Goal: Transaction & Acquisition: Book appointment/travel/reservation

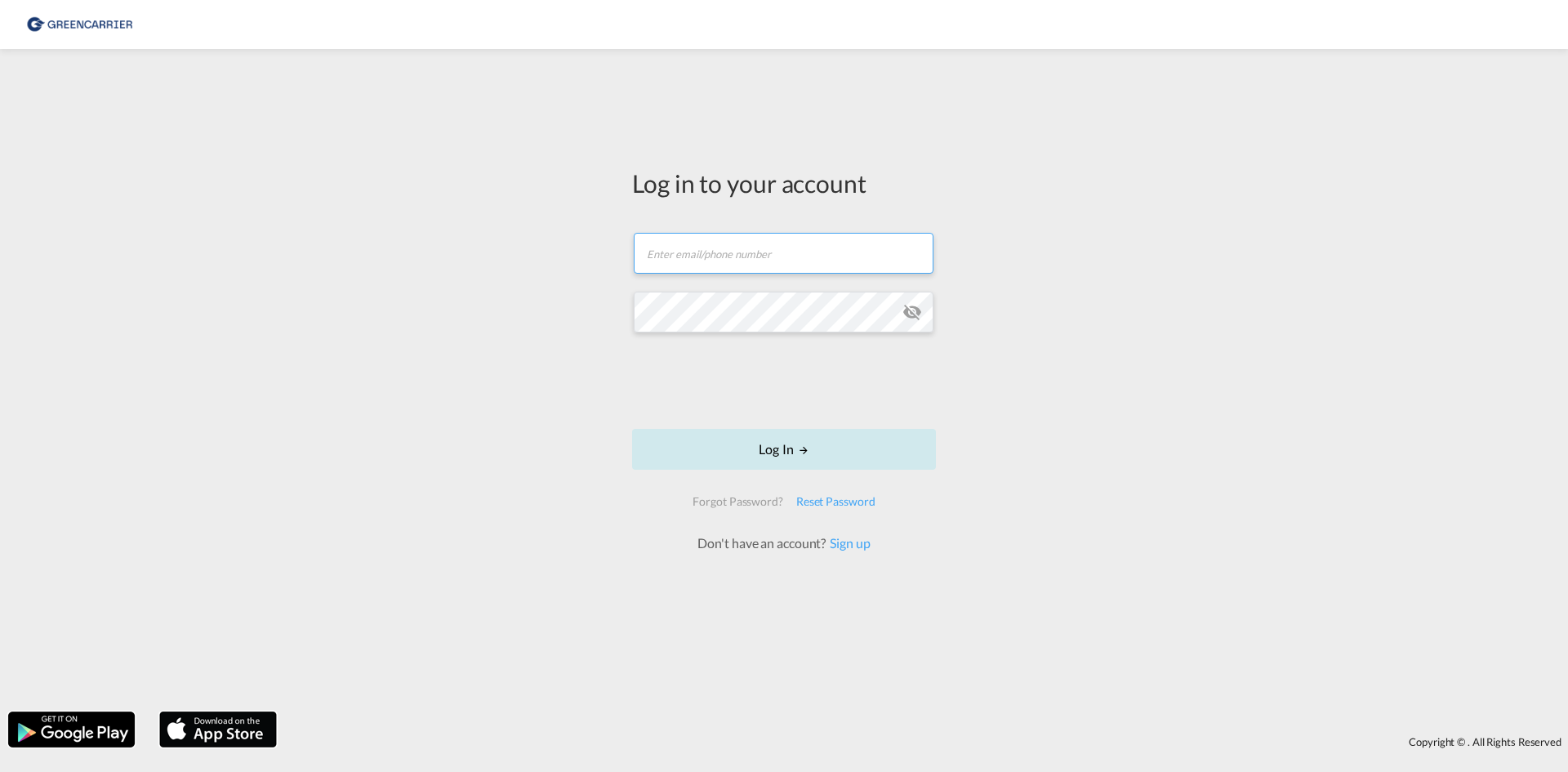
type input "[EMAIL_ADDRESS][DOMAIN_NAME]"
click at [749, 445] on button "Log In" at bounding box center [784, 449] width 303 height 41
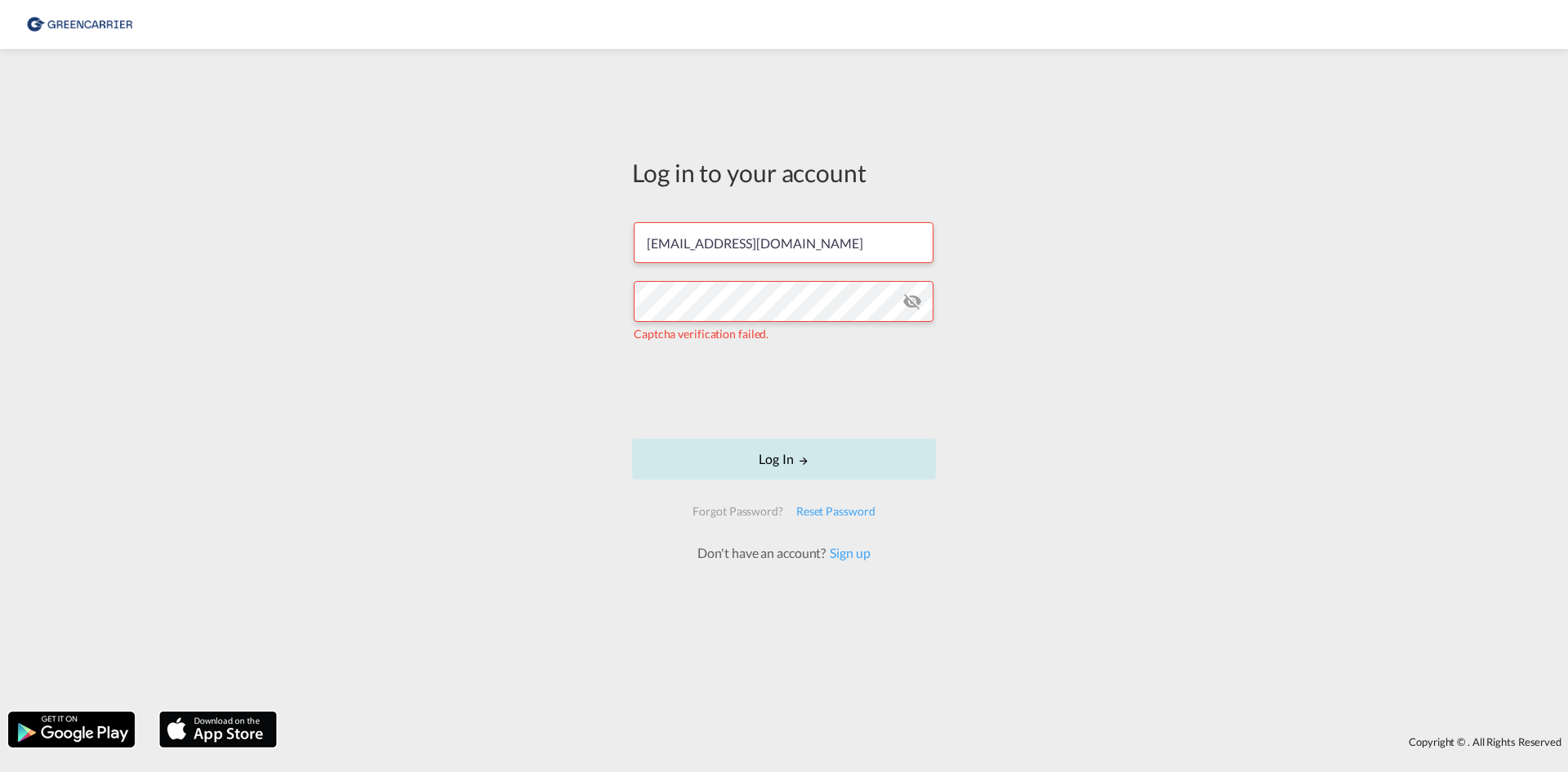
click at [741, 469] on button "Log In" at bounding box center [784, 459] width 303 height 41
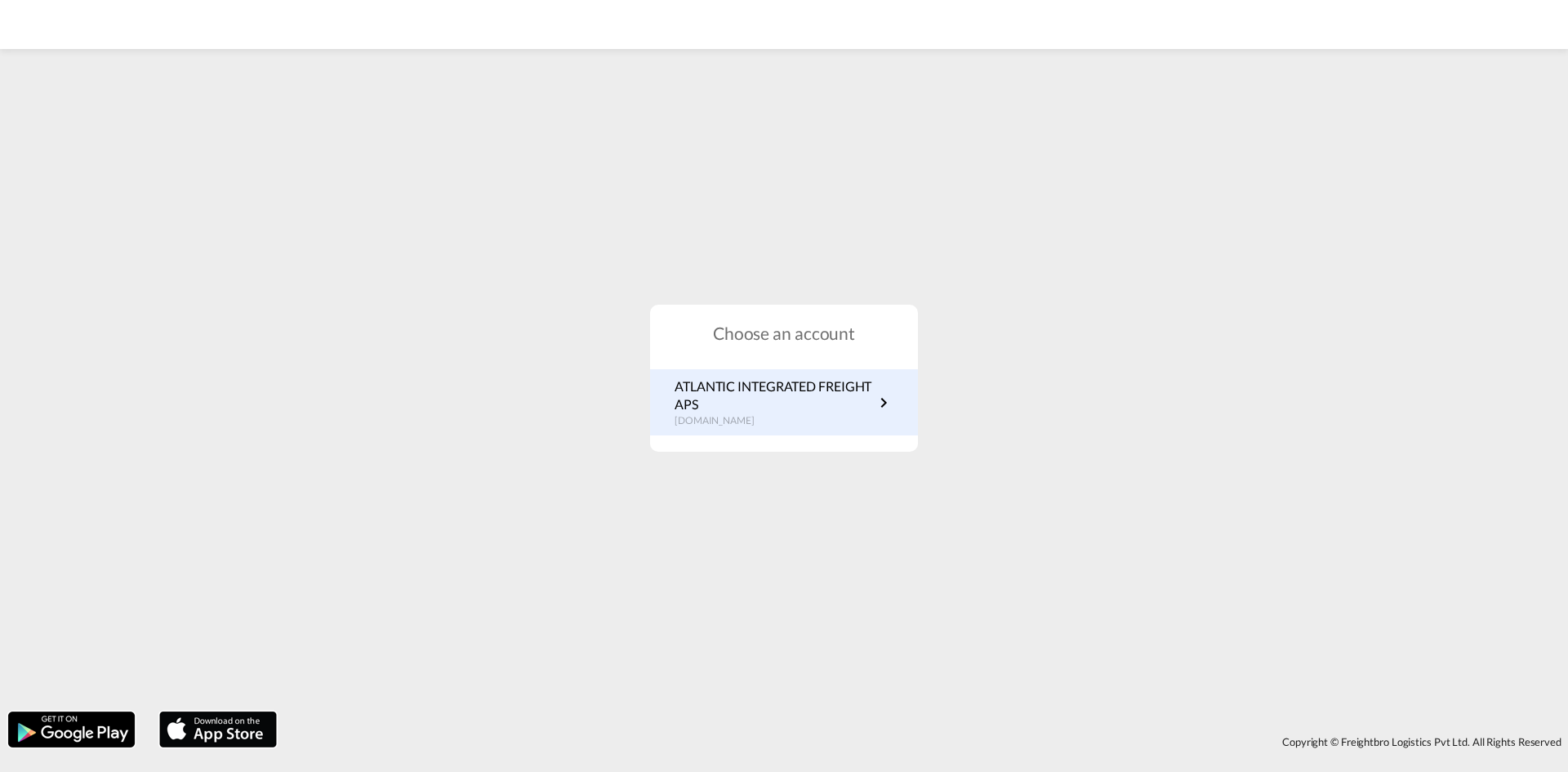
click at [740, 412] on p "ATLANTIC INTEGRATED FREIGHT APS" at bounding box center [774, 396] width 199 height 37
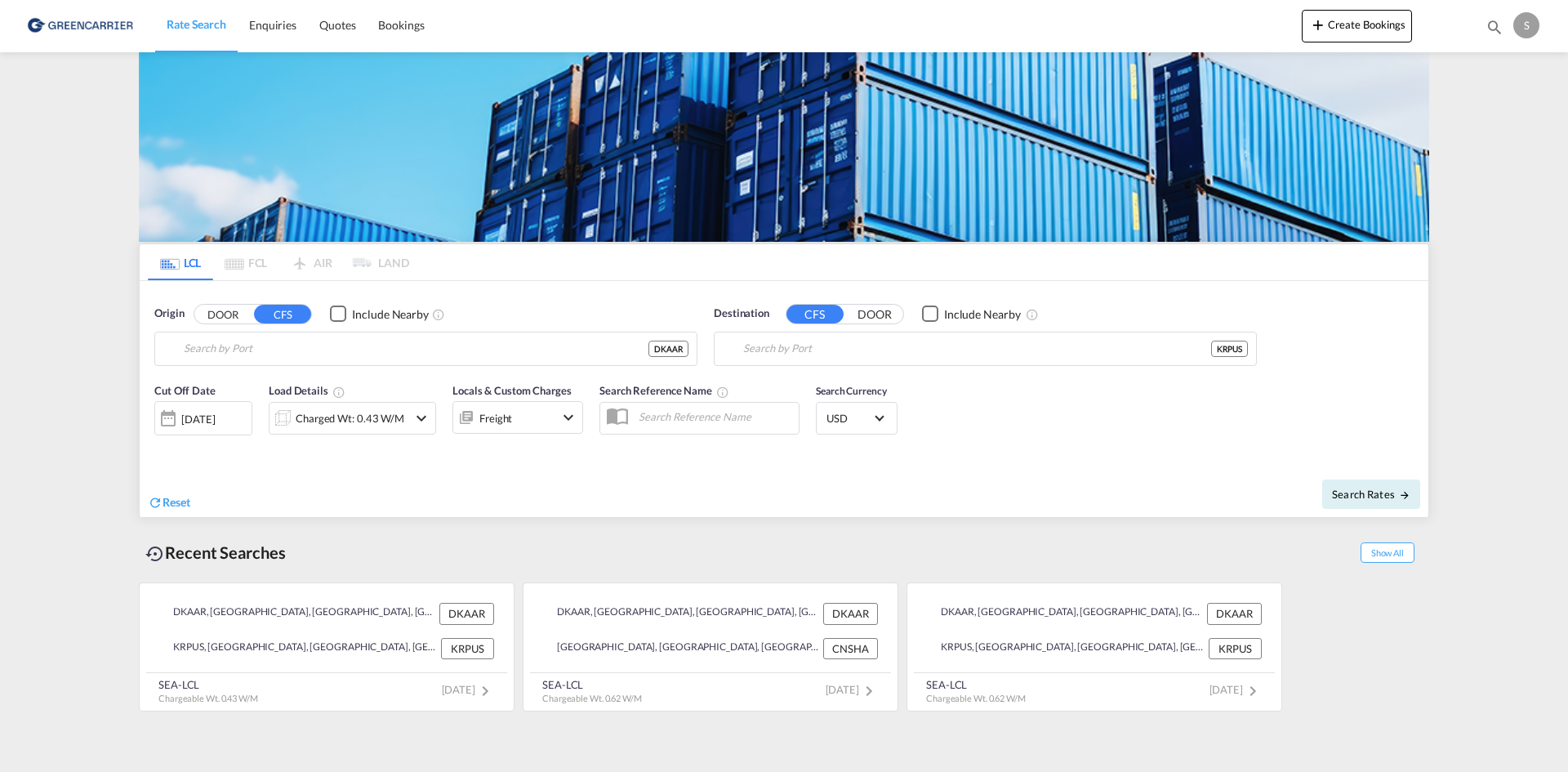
type input "[GEOGRAPHIC_DATA], [GEOGRAPHIC_DATA]"
type input "Busan, KRPUS"
click at [406, 414] on div "Charged Wt: 0.43 W/M" at bounding box center [339, 418] width 138 height 33
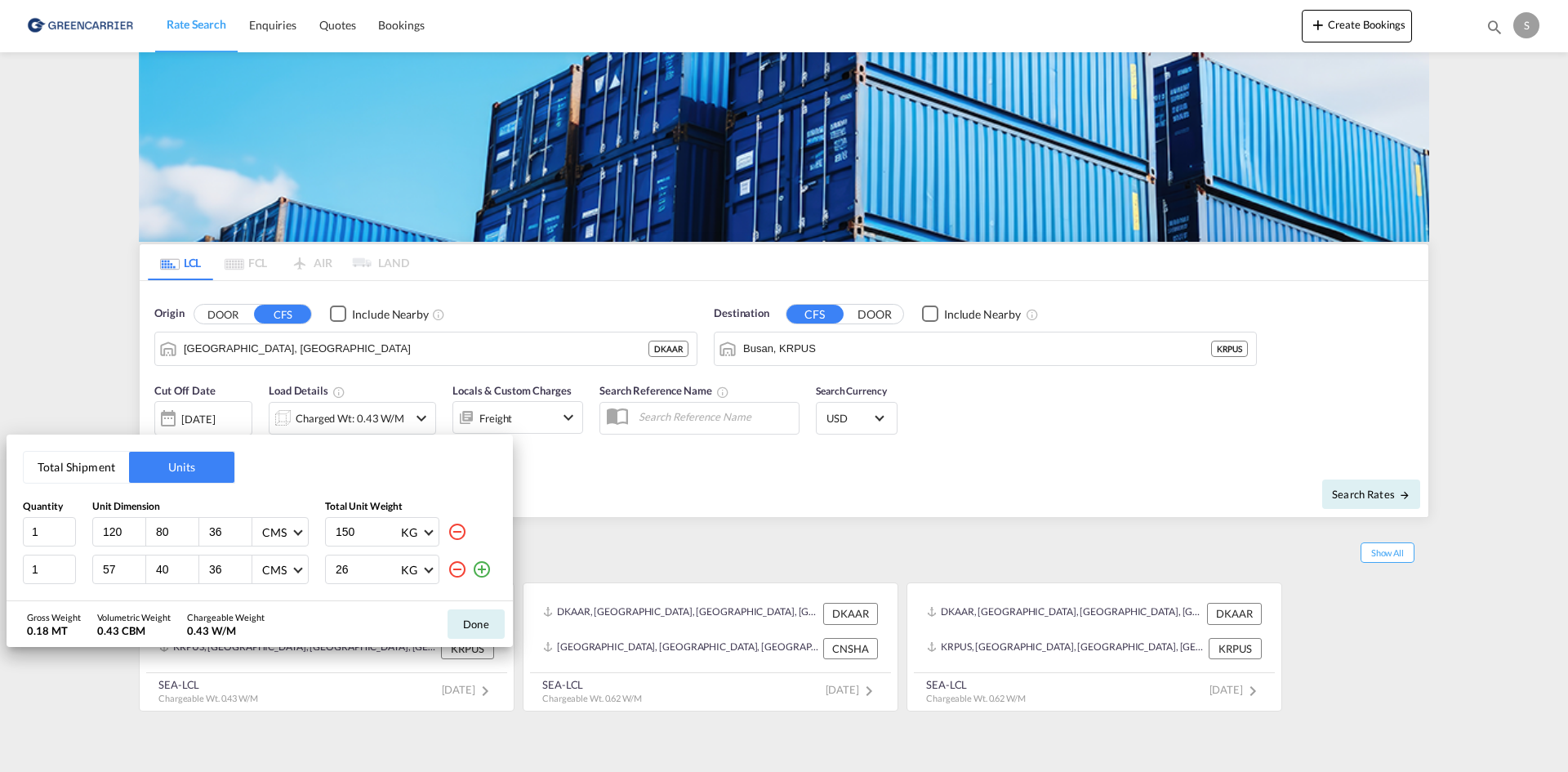
click at [462, 569] on md-icon "icon-minus-circle-outline" at bounding box center [457, 569] width 19 height 19
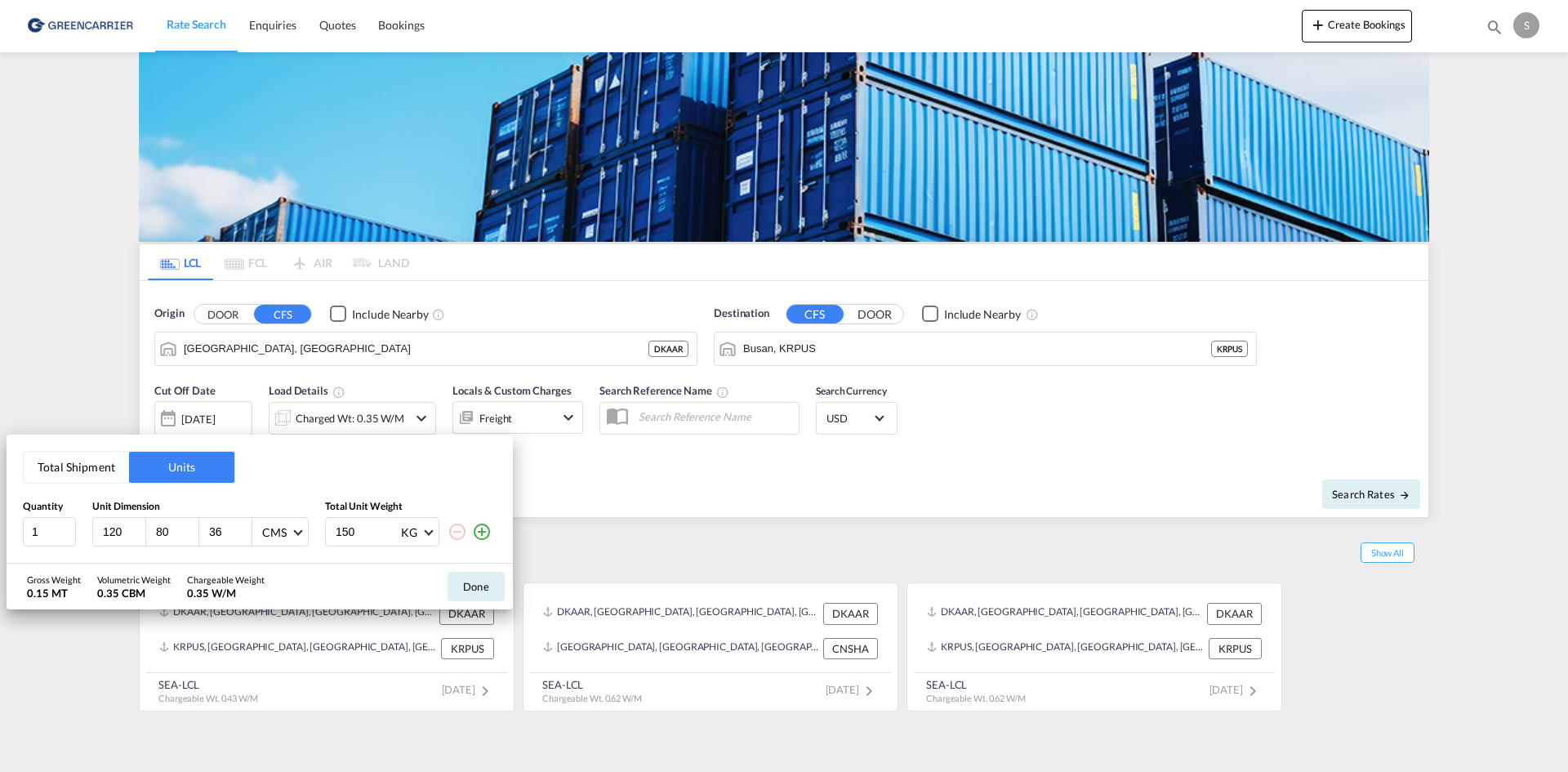
click at [111, 535] on input "120" at bounding box center [123, 532] width 44 height 15
type input "57"
type input "40"
type input "46"
click at [355, 543] on input "150" at bounding box center [367, 531] width 65 height 27
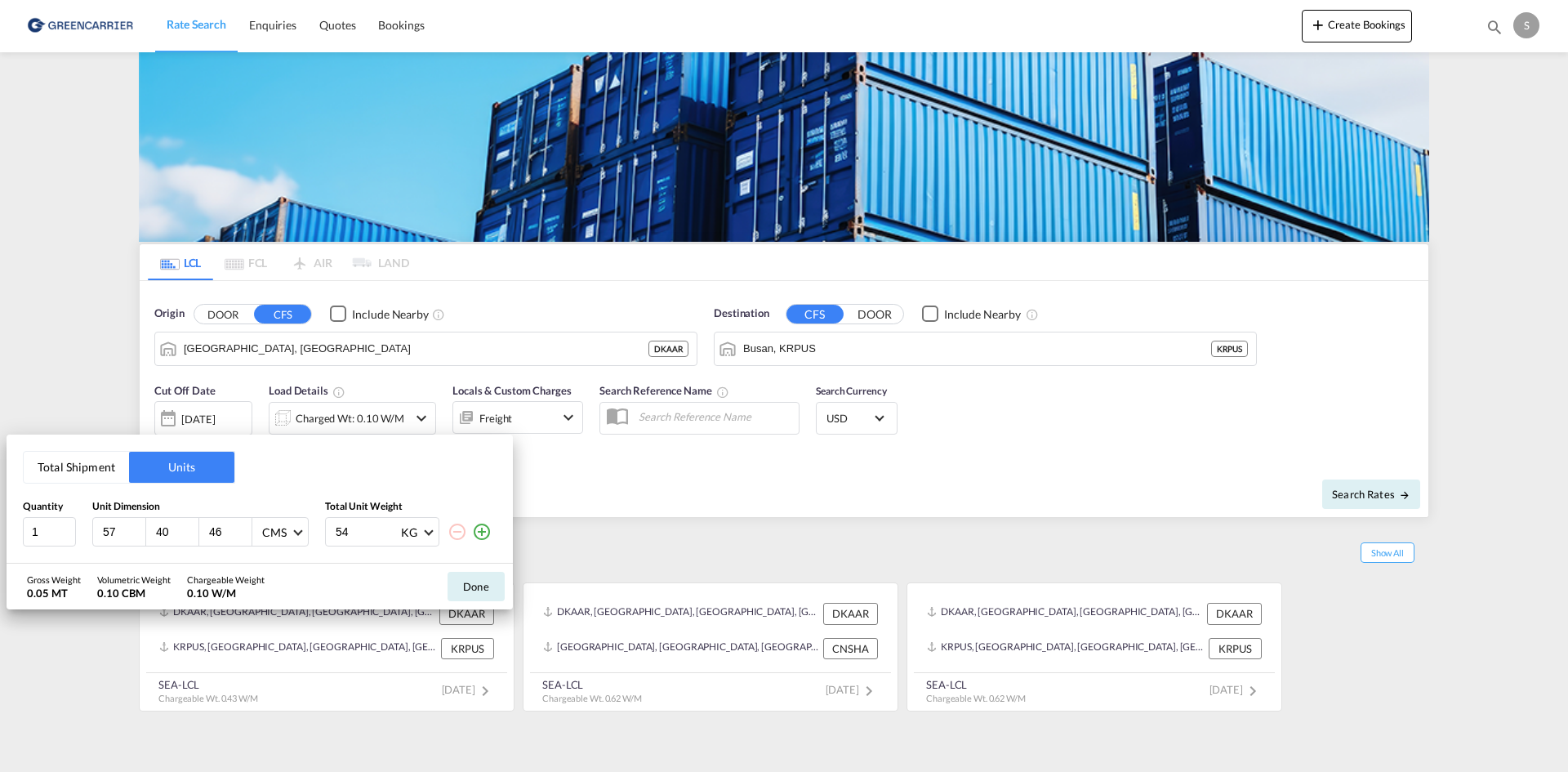
type input "54"
click at [482, 535] on md-icon "icon-plus-circle-outline" at bounding box center [482, 532] width 19 height 19
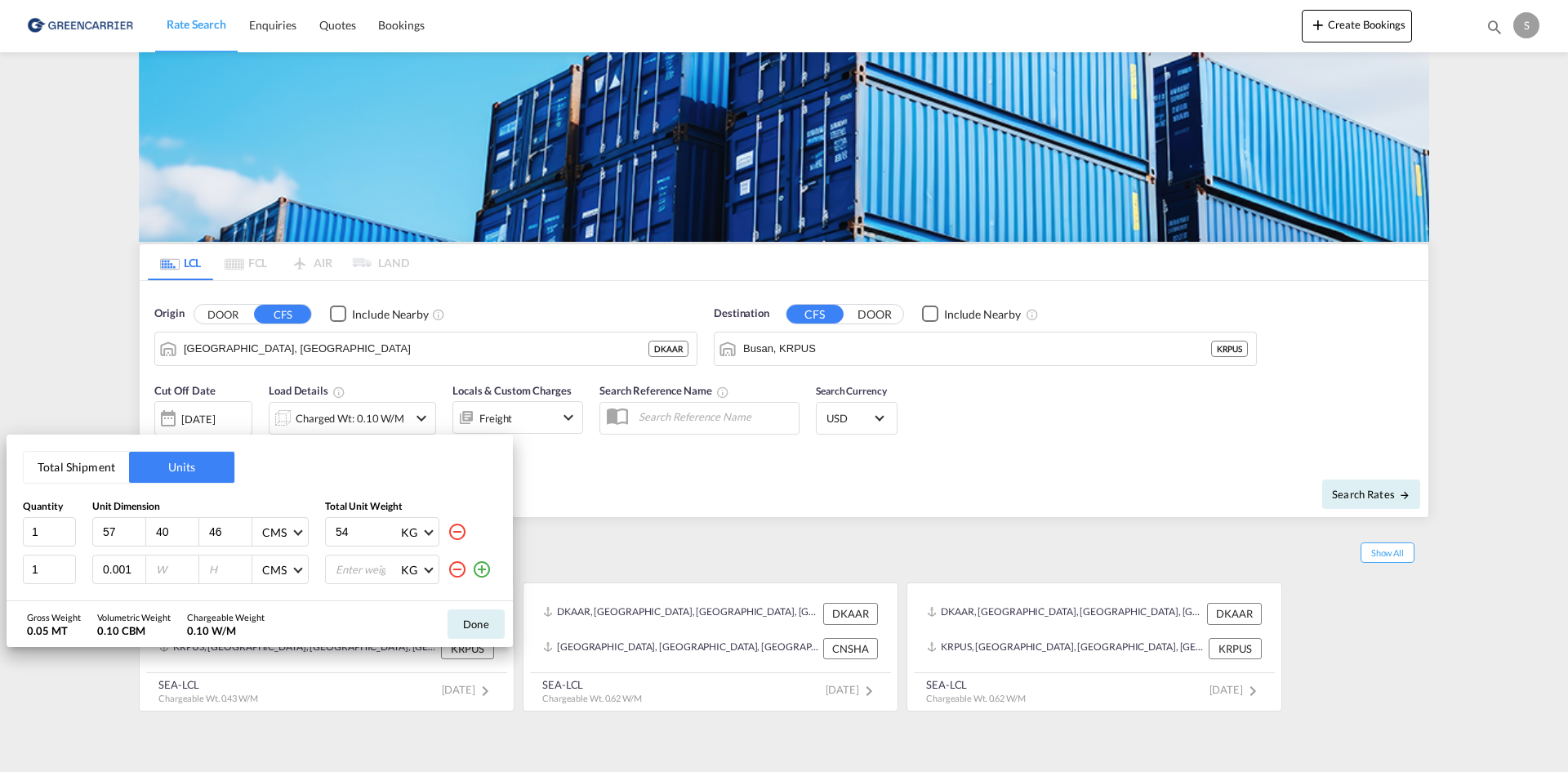
click at [131, 569] on input "0.001" at bounding box center [123, 569] width 44 height 15
click at [119, 568] on input "0.001" at bounding box center [123, 569] width 44 height 15
type input "120"
type input "80"
type input "79"
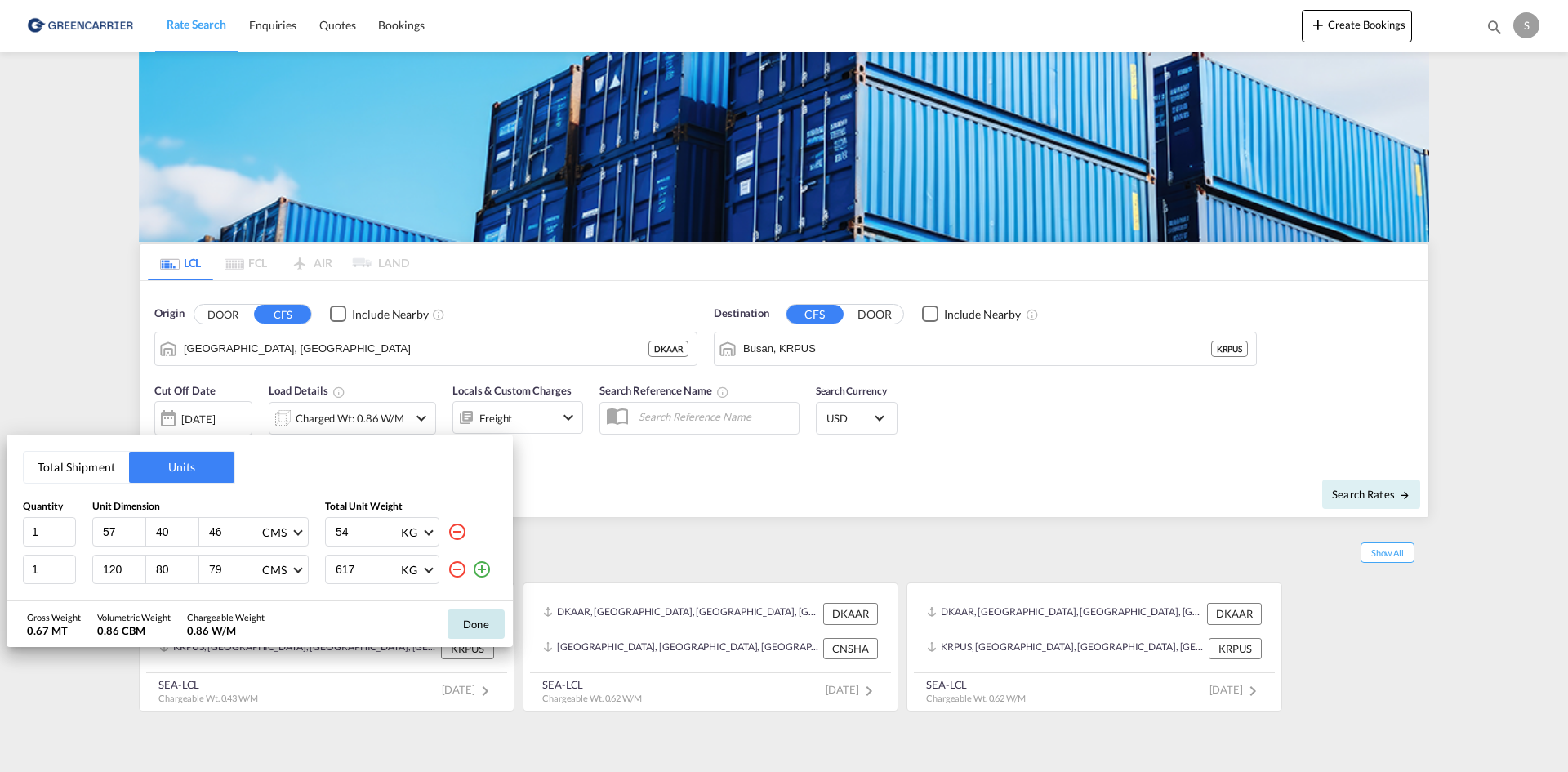
type input "617"
click at [476, 620] on button "Done" at bounding box center [475, 624] width 57 height 29
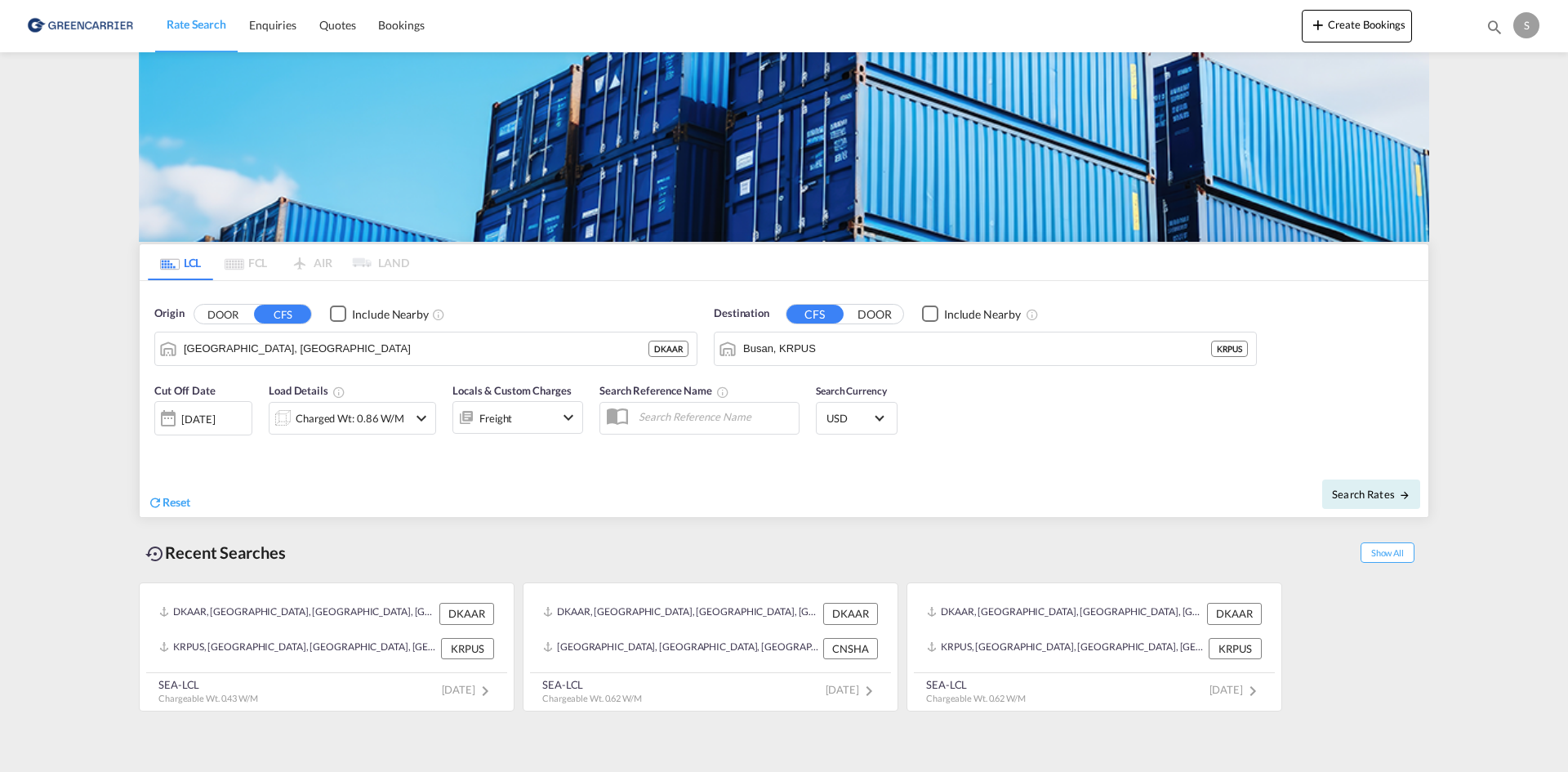
click at [634, 432] on md-input-container at bounding box center [699, 418] width 200 height 33
click at [671, 416] on input "text" at bounding box center [714, 416] width 168 height 25
paste input "OADO251803"
type input "OADO251803 cha"
click at [1375, 480] on button "Search Rates" at bounding box center [1370, 494] width 98 height 29
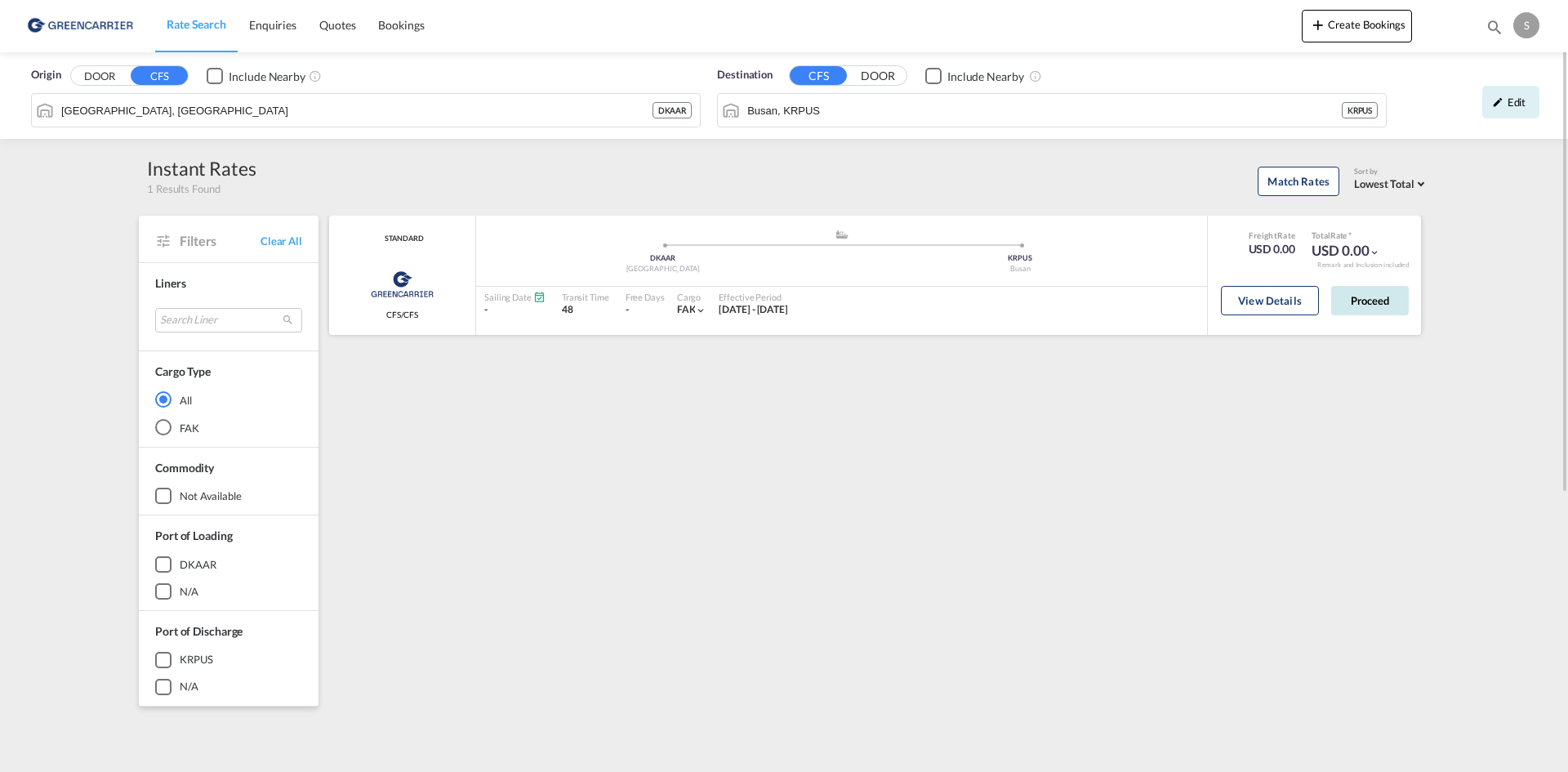
click at [1379, 304] on button "Proceed" at bounding box center [1370, 300] width 78 height 29
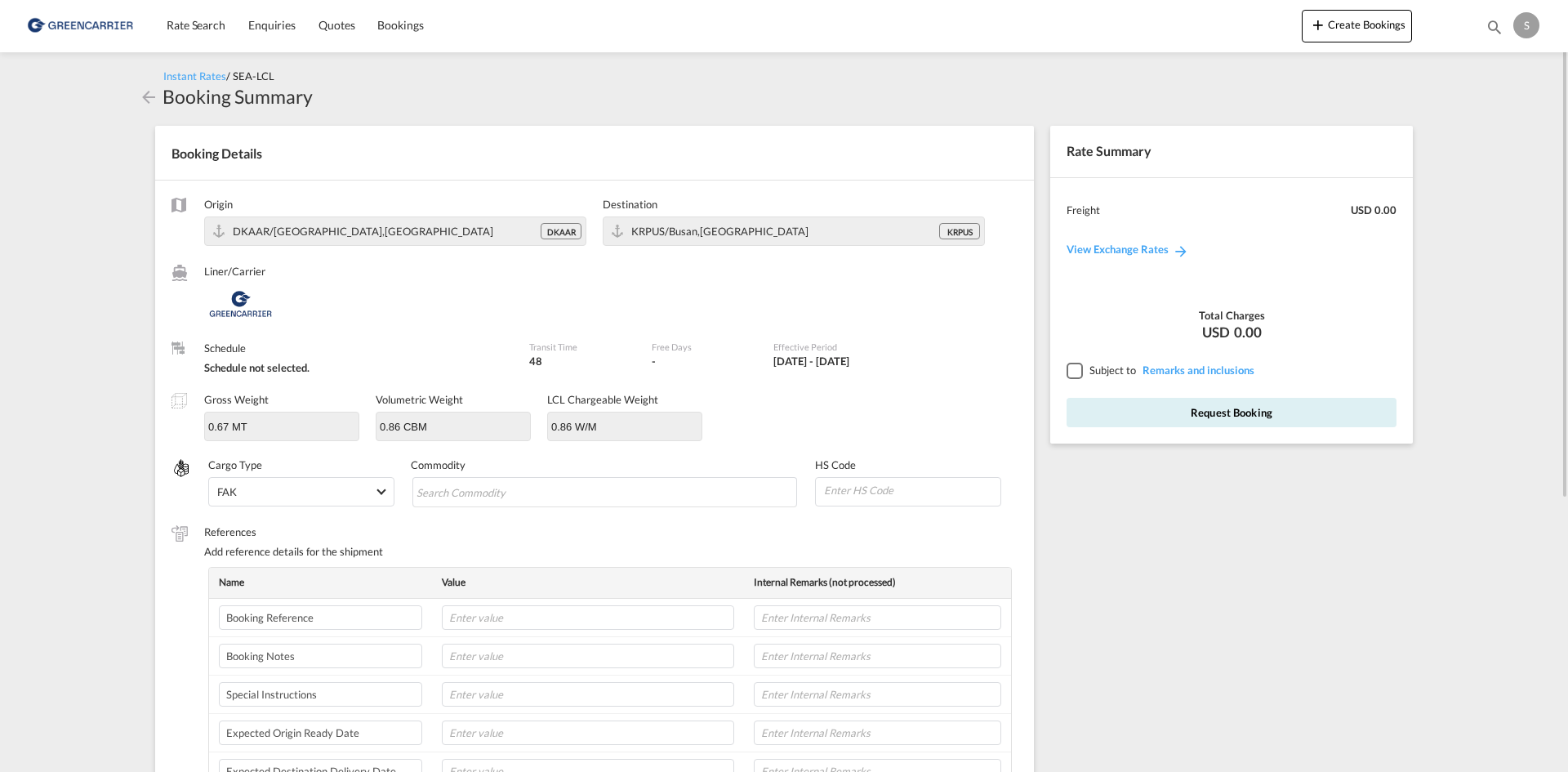
scroll to position [245, 0]
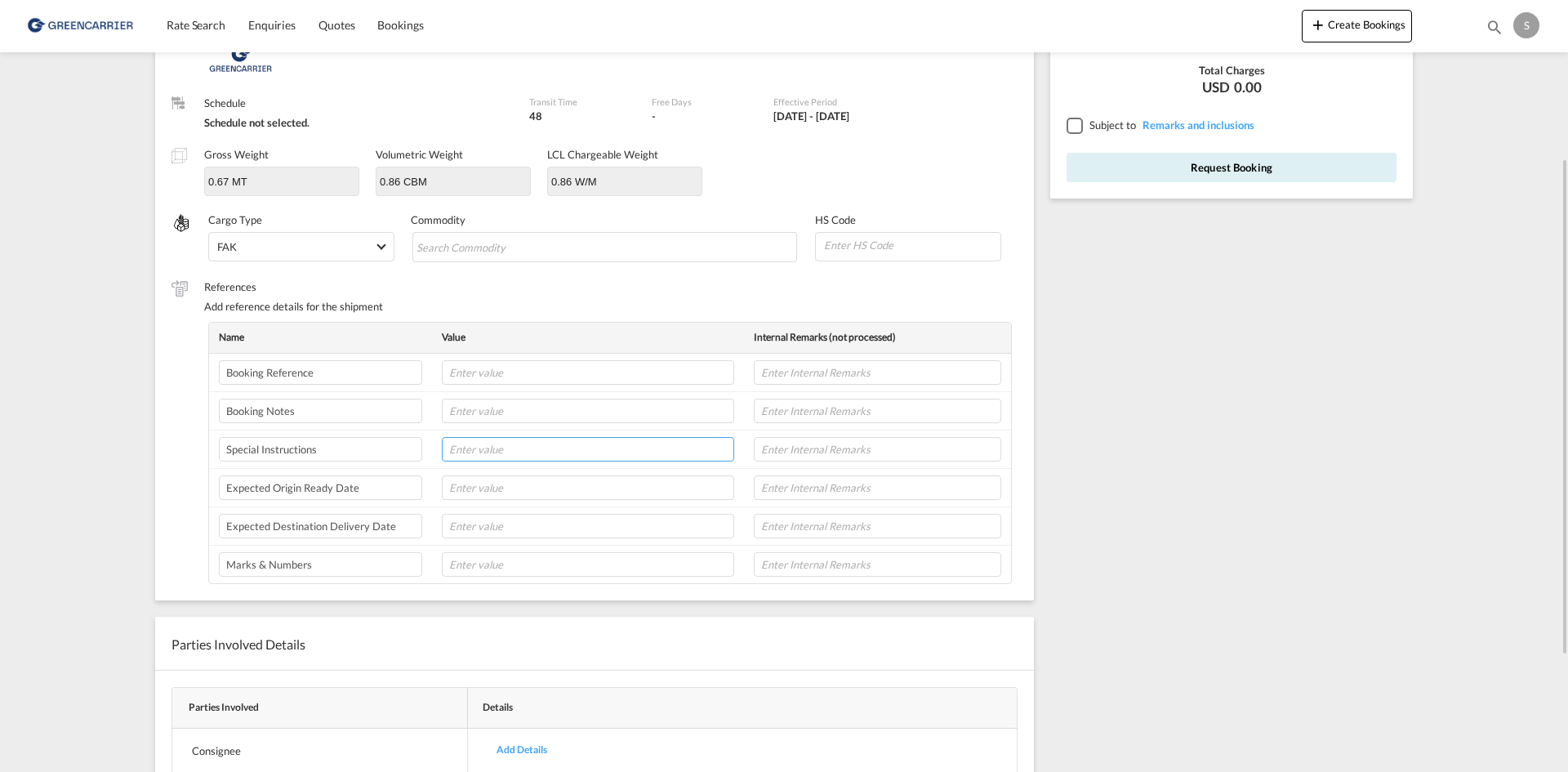
click at [517, 443] on input "text" at bounding box center [588, 449] width 293 height 25
paste input "WE HAVE RECEIVED THE CONFIRATION, PLEASE ARRANGE THE PICK UP FOR THIS SHIPMENT.…"
type input "WE HAVE RECEIVED THE CONFIRATION, PLEASE ARRANGE THE PICK UP FOR THIS SHIPMENT.…"
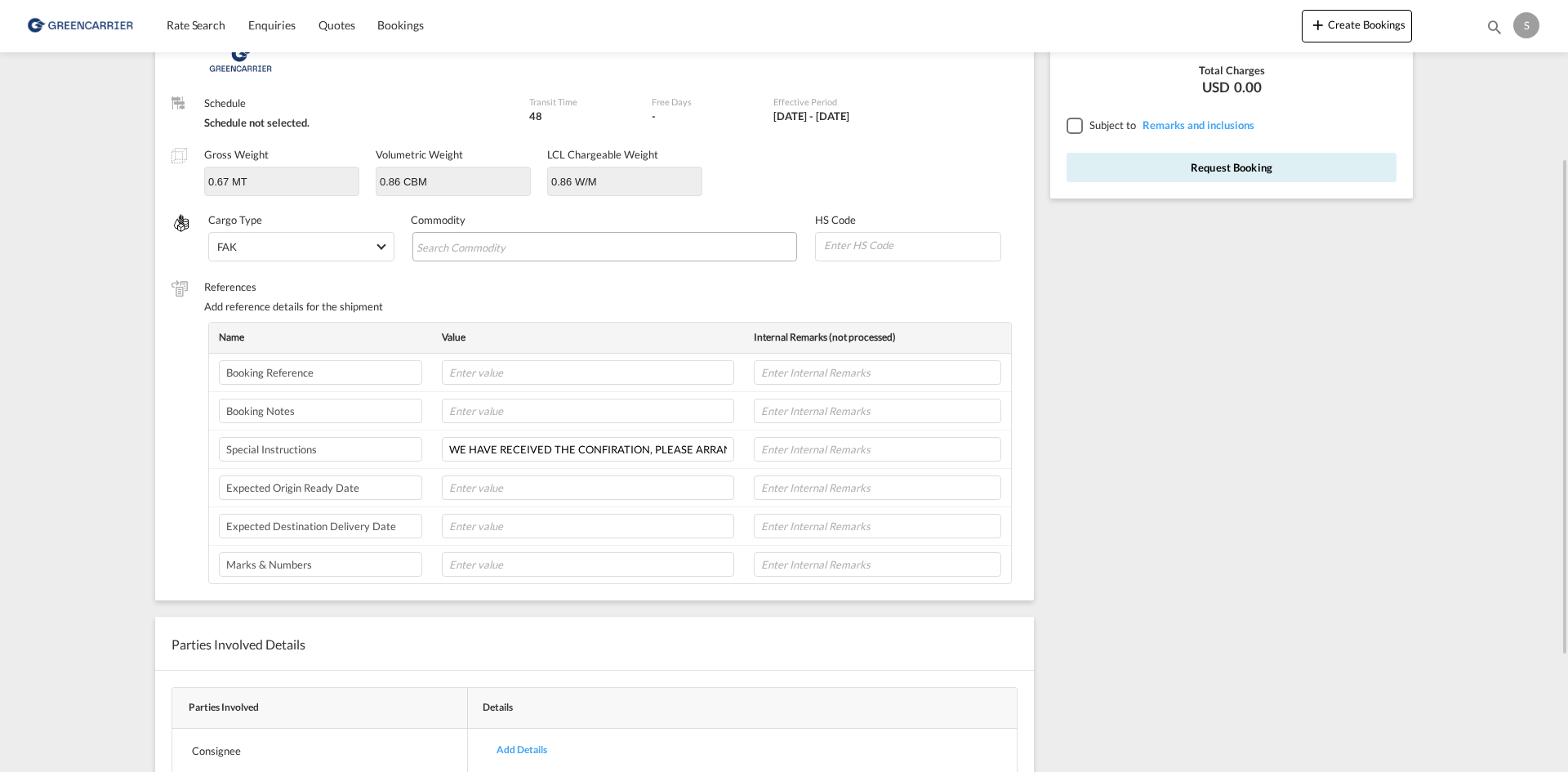
drag, startPoint x: 465, startPoint y: 263, endPoint x: 468, endPoint y: 255, distance: 8.5
click at [465, 263] on div "Origin [GEOGRAPHIC_DATA]/[GEOGRAPHIC_DATA],[GEOGRAPHIC_DATA] DKAAR Destination …" at bounding box center [594, 268] width 878 height 665
click at [470, 238] on input "Search Commodity" at bounding box center [490, 248] width 149 height 26
paste input "HYDRAULIC FLUID POWER MOTORS (EXCL. HYD DRAULIC POWER ENGINES AND MOTORS"
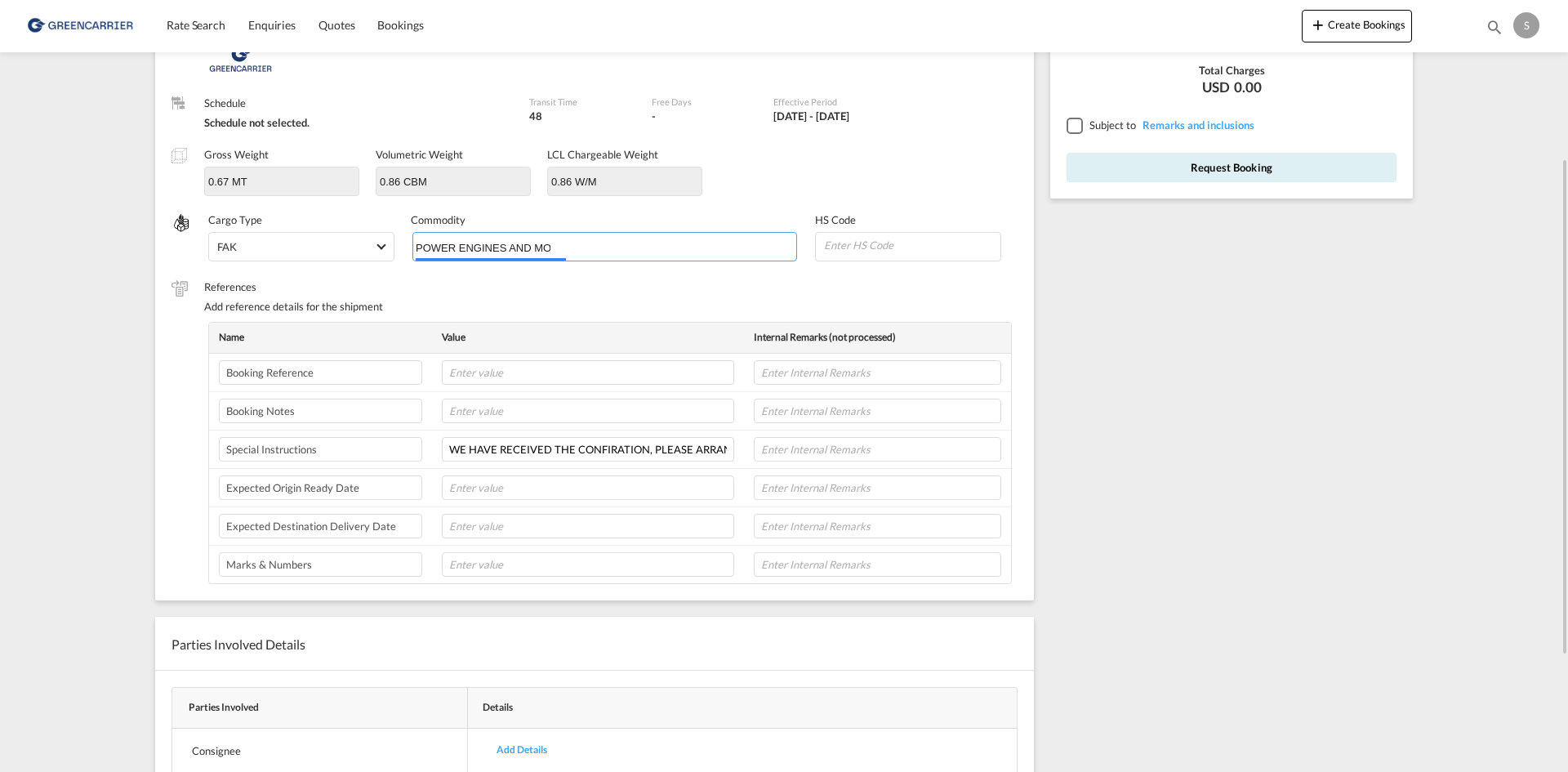
type input "HYDRAULIC FLUID POWER MOTORS (EXCL. HYD DRAULIC POWER ENGINES AND MOTORS"
click at [595, 389] on td at bounding box center [588, 373] width 312 height 39
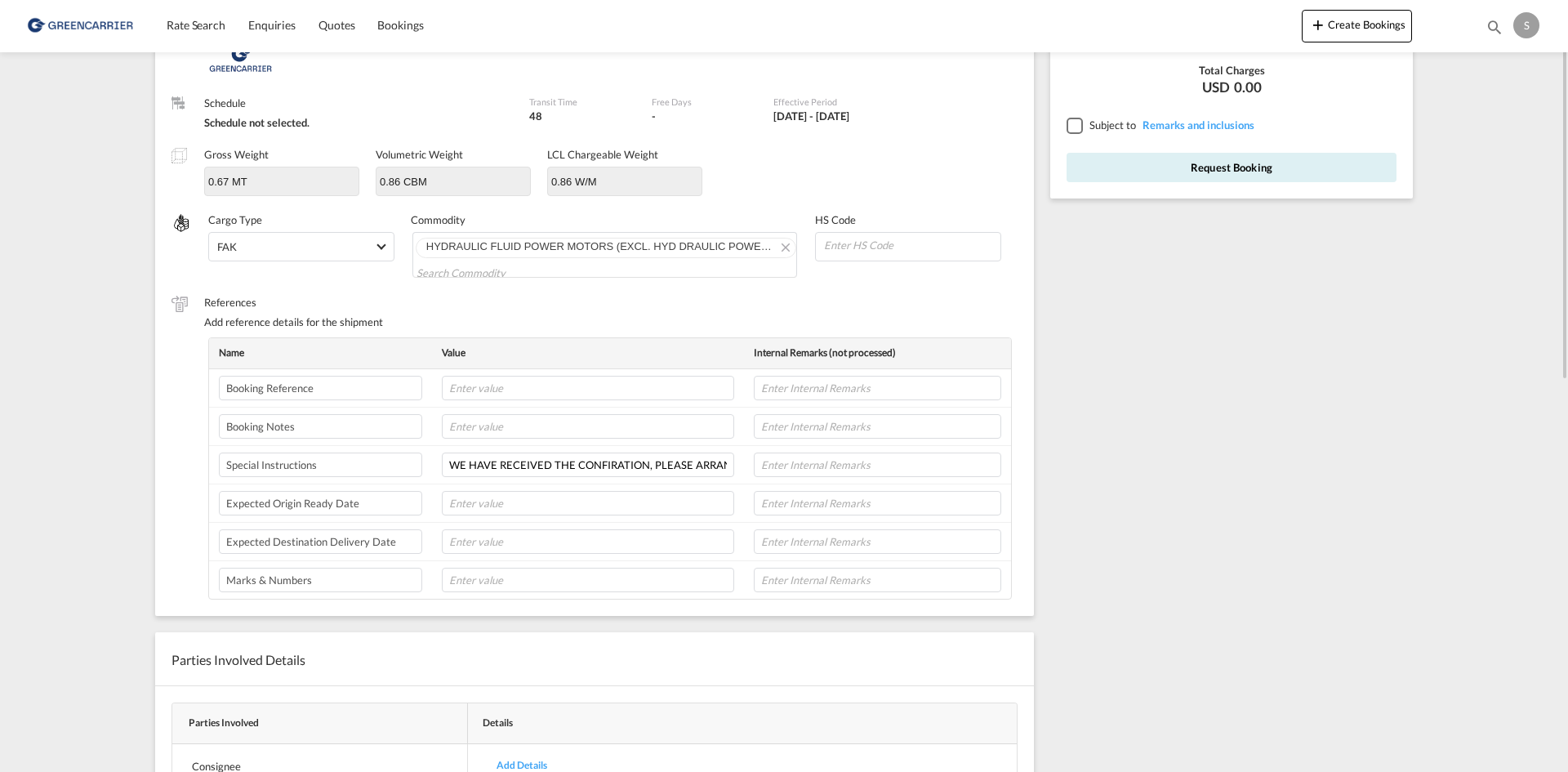
scroll to position [82, 0]
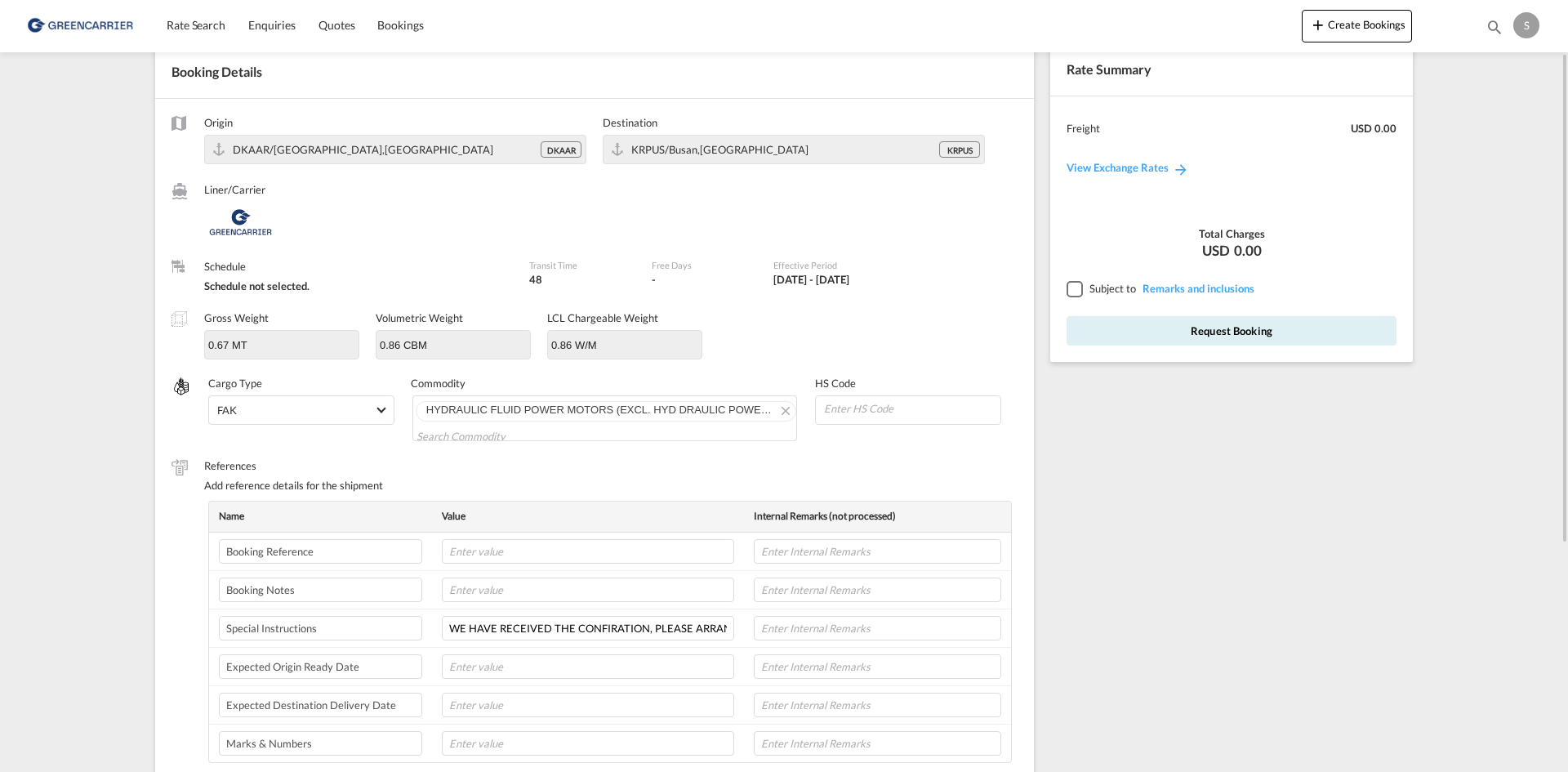
click at [1079, 283] on div at bounding box center [1073, 289] width 15 height 15
click at [561, 628] on input "WE HAVE RECEIVED THE CONFIRATION, PLEASE ARRANGE THE PICK UP FOR THIS SHIPMENT.…" at bounding box center [588, 628] width 293 height 25
click at [1147, 334] on button "Request Booking" at bounding box center [1231, 330] width 330 height 29
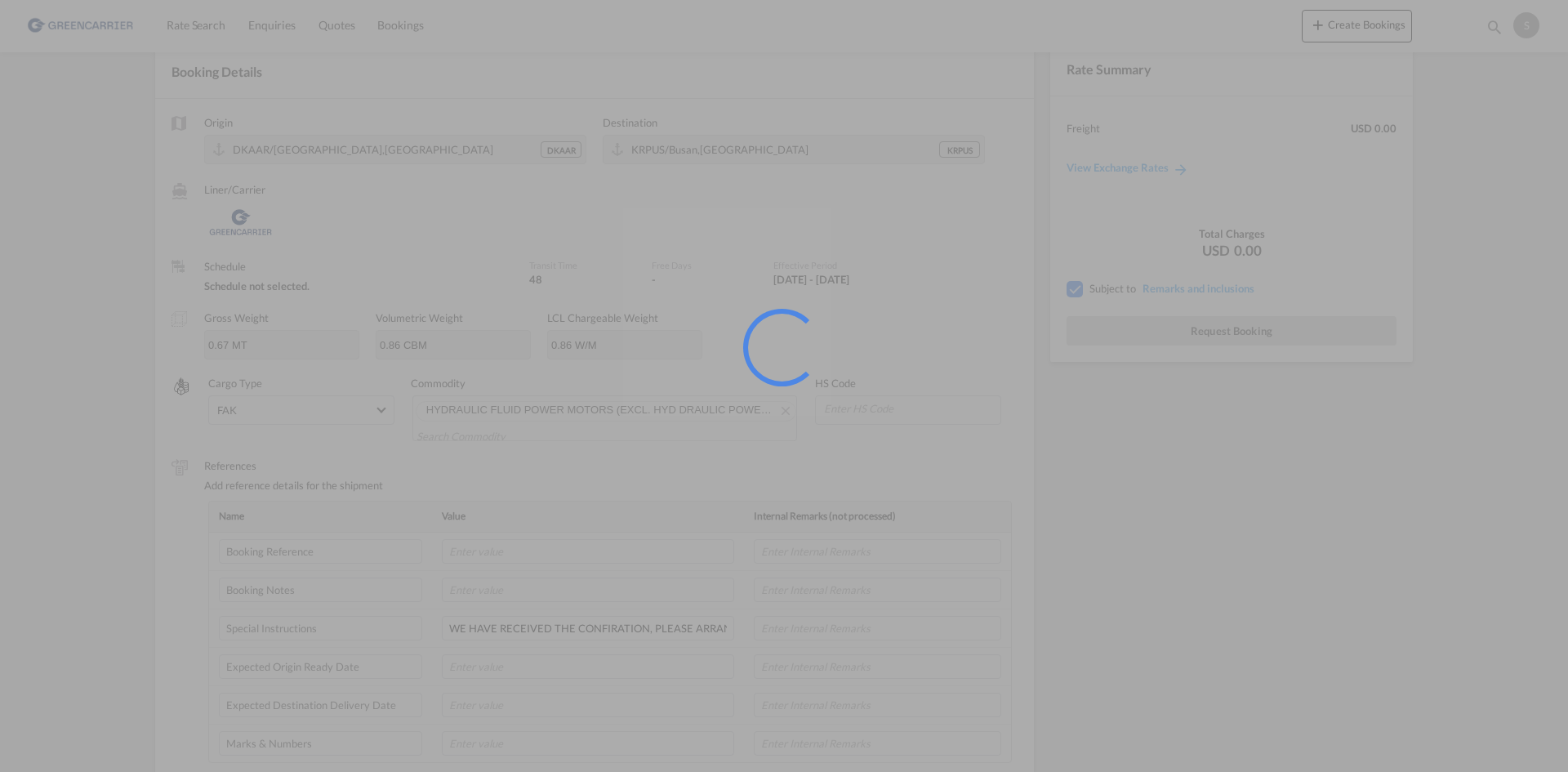
scroll to position [0, 0]
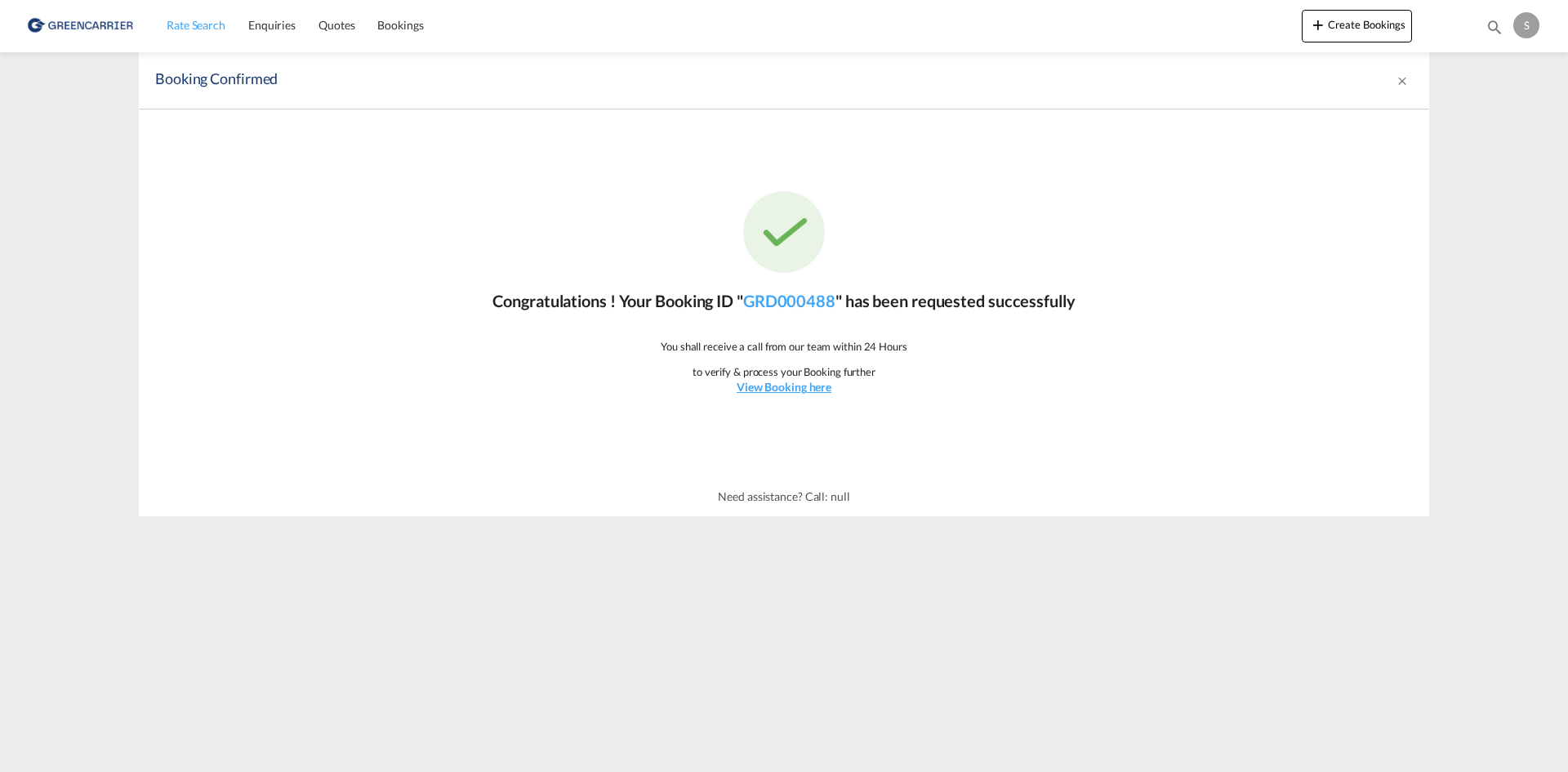
click at [192, 32] on span "Rate Search" at bounding box center [196, 25] width 59 height 14
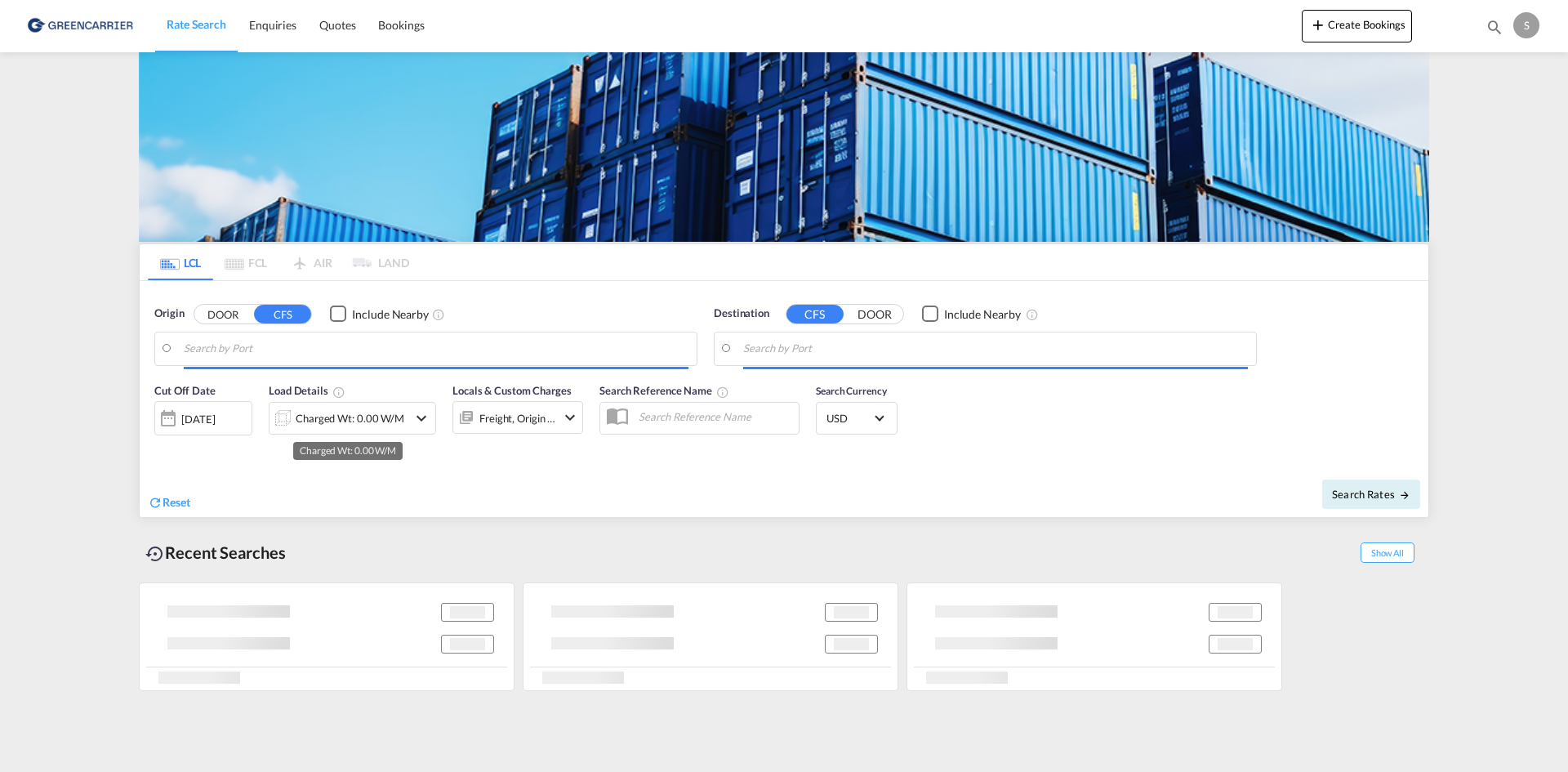
type input "[GEOGRAPHIC_DATA], [GEOGRAPHIC_DATA]"
type input "Busan, KRPUS"
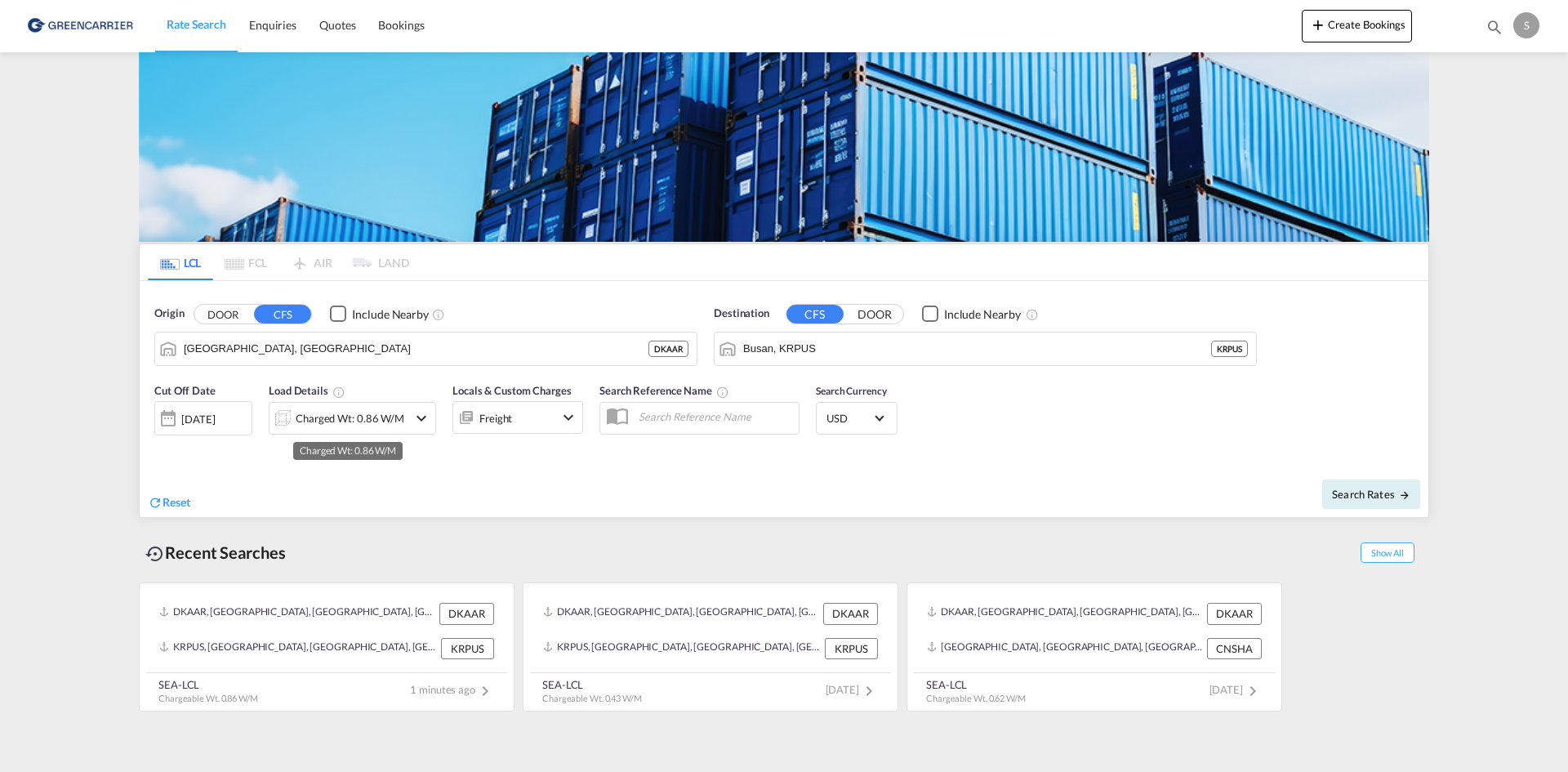
click at [337, 414] on div "Charged Wt: 0.86 W/M" at bounding box center [349, 418] width 108 height 23
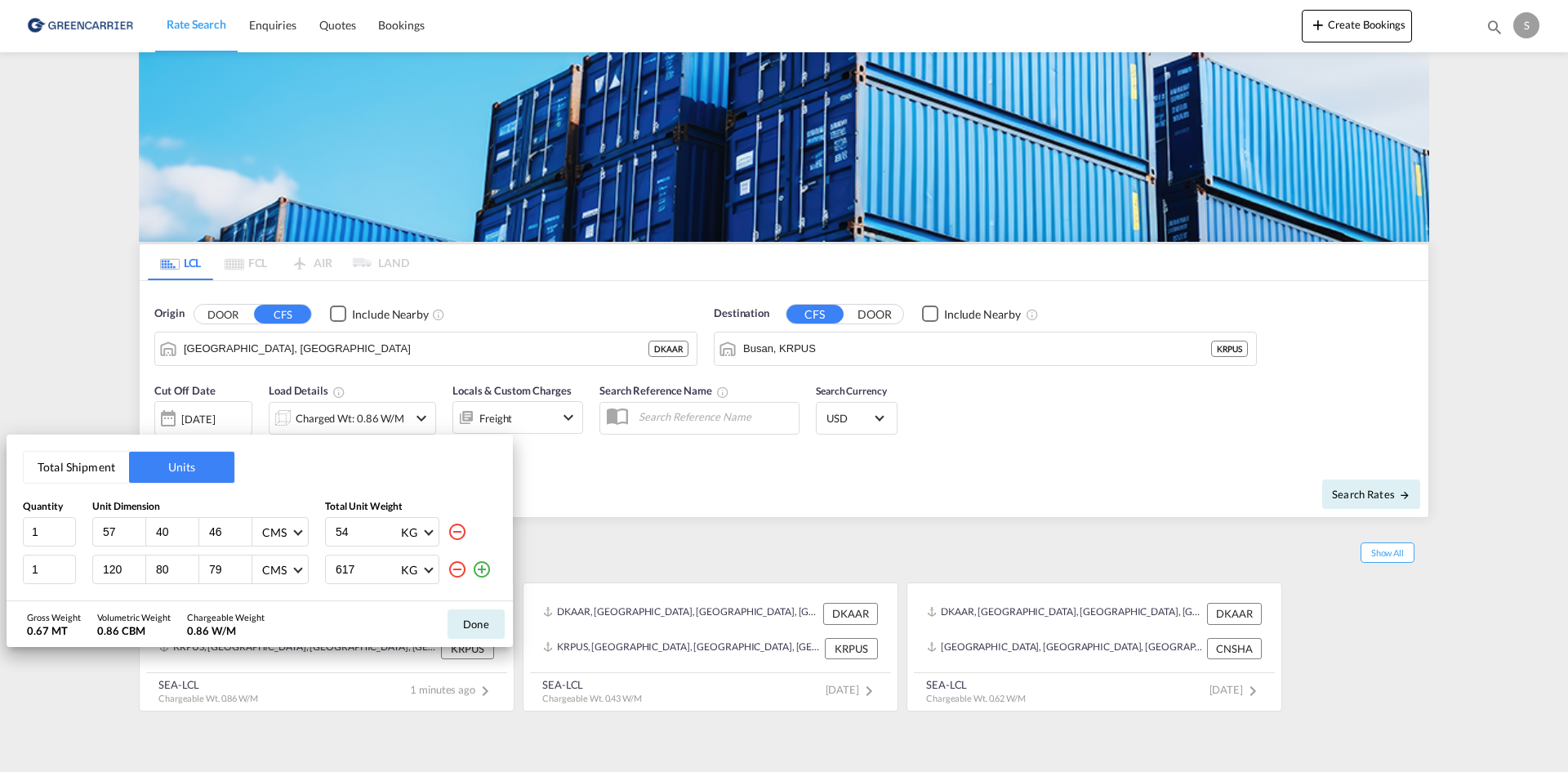
click at [458, 530] on md-icon "icon-minus-circle-outline" at bounding box center [457, 532] width 19 height 19
type input "120"
type input "80"
type input "79"
type input "617"
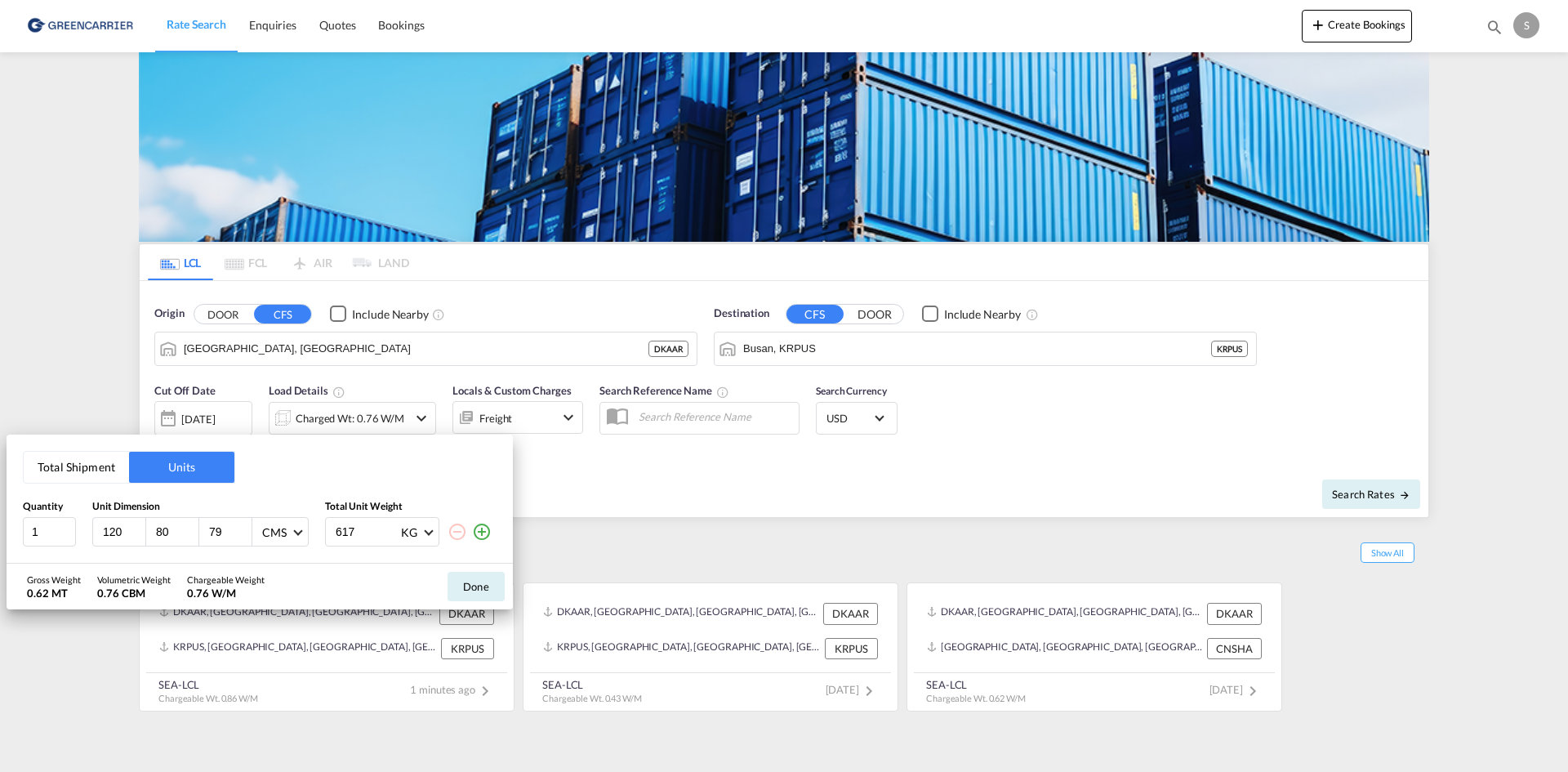
click at [105, 528] on input "120" at bounding box center [123, 532] width 44 height 15
type input "120"
type input "80"
type input "33"
type input "120"
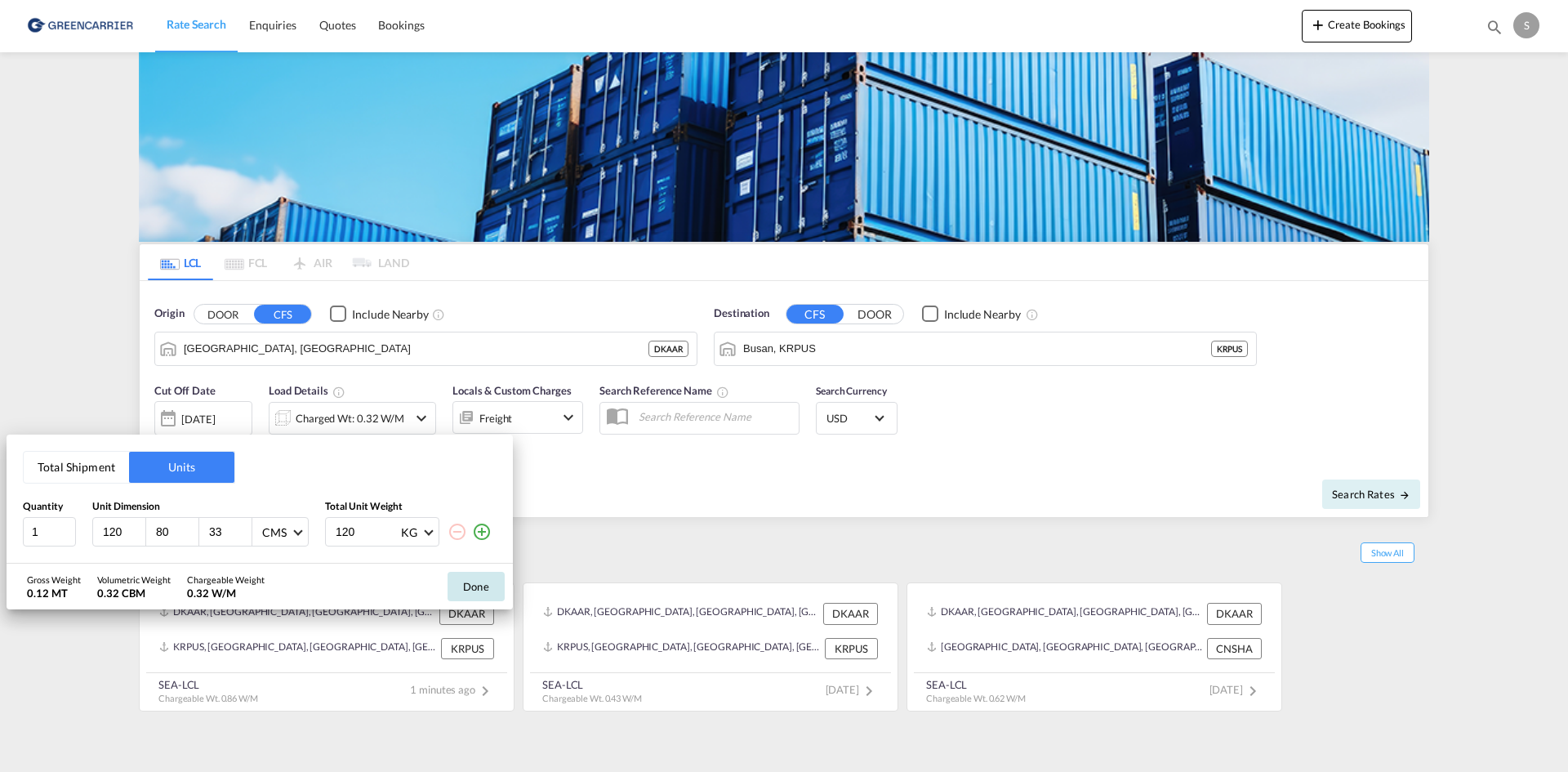
click at [497, 581] on button "Done" at bounding box center [475, 586] width 57 height 29
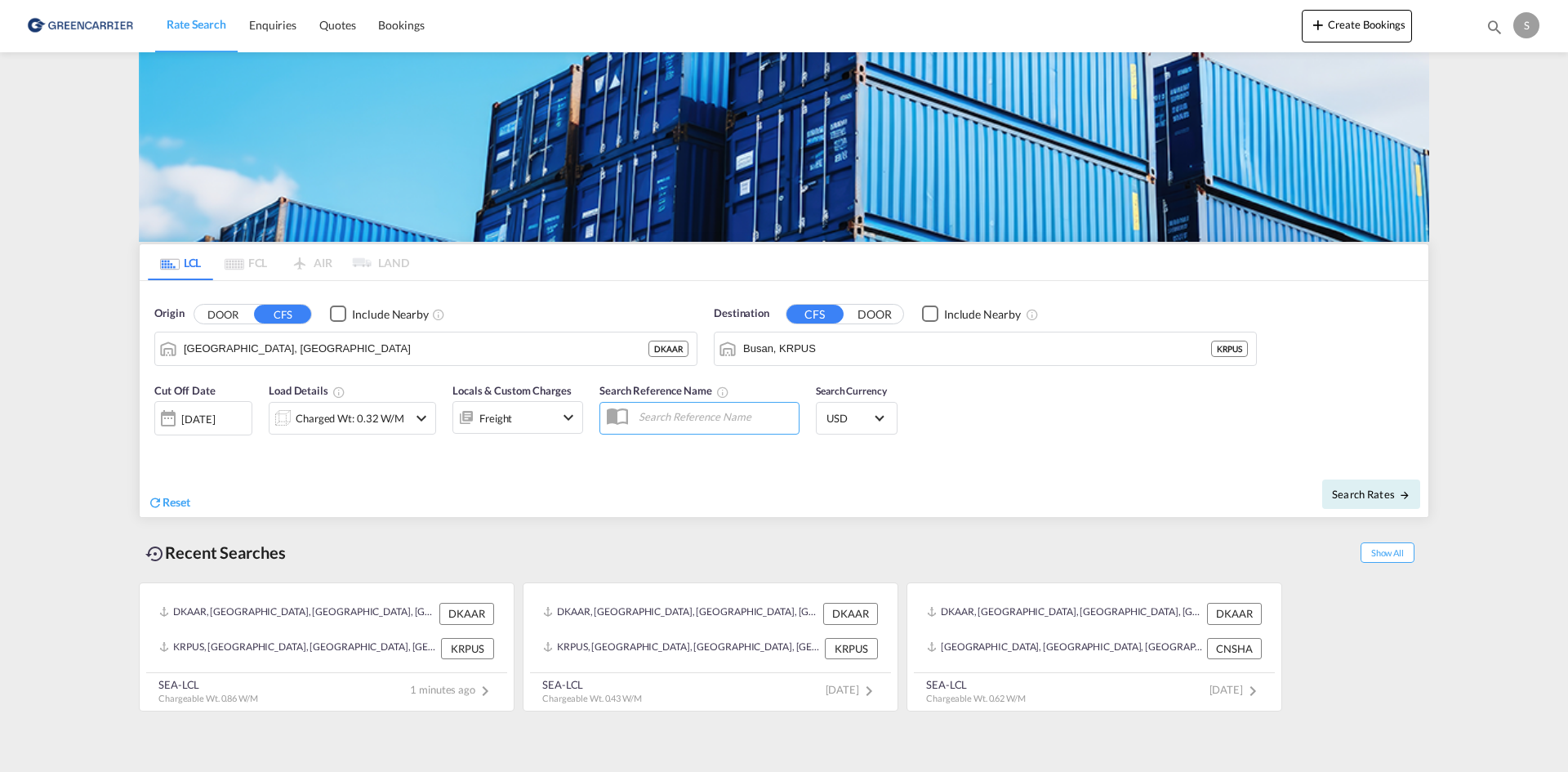
click at [710, 421] on input "text" at bounding box center [714, 416] width 168 height 25
paste input "OADO251779"
type input "OADO251779 cha"
click at [1314, 476] on div "Search Rates" at bounding box center [1109, 493] width 640 height 47
click at [1339, 491] on span "Search Rates" at bounding box center [1370, 494] width 78 height 13
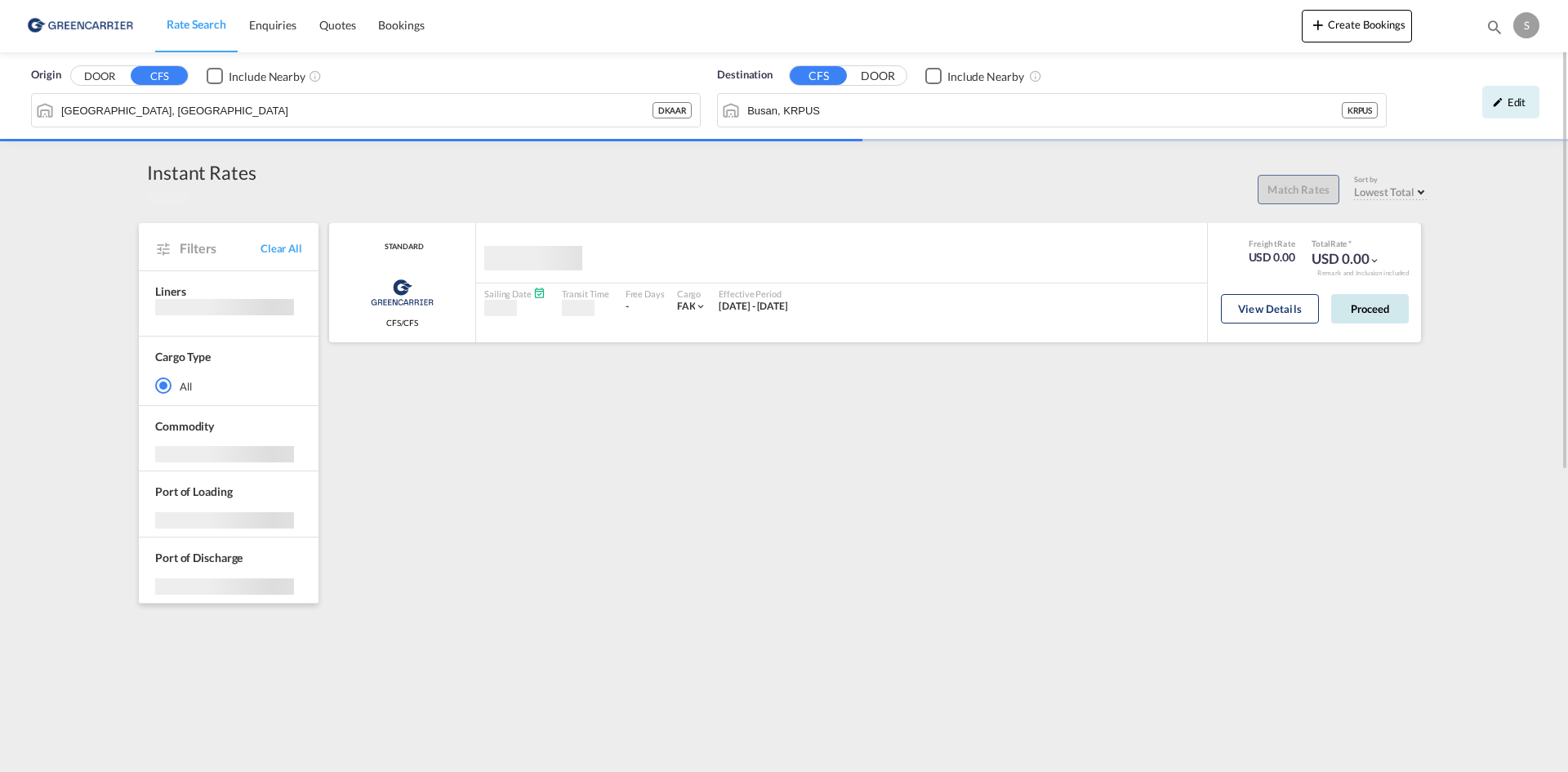
click at [1350, 315] on body "Rate Search Enquiries Quotes Bookings Rate Search Enquiries" at bounding box center [784, 386] width 1568 height 772
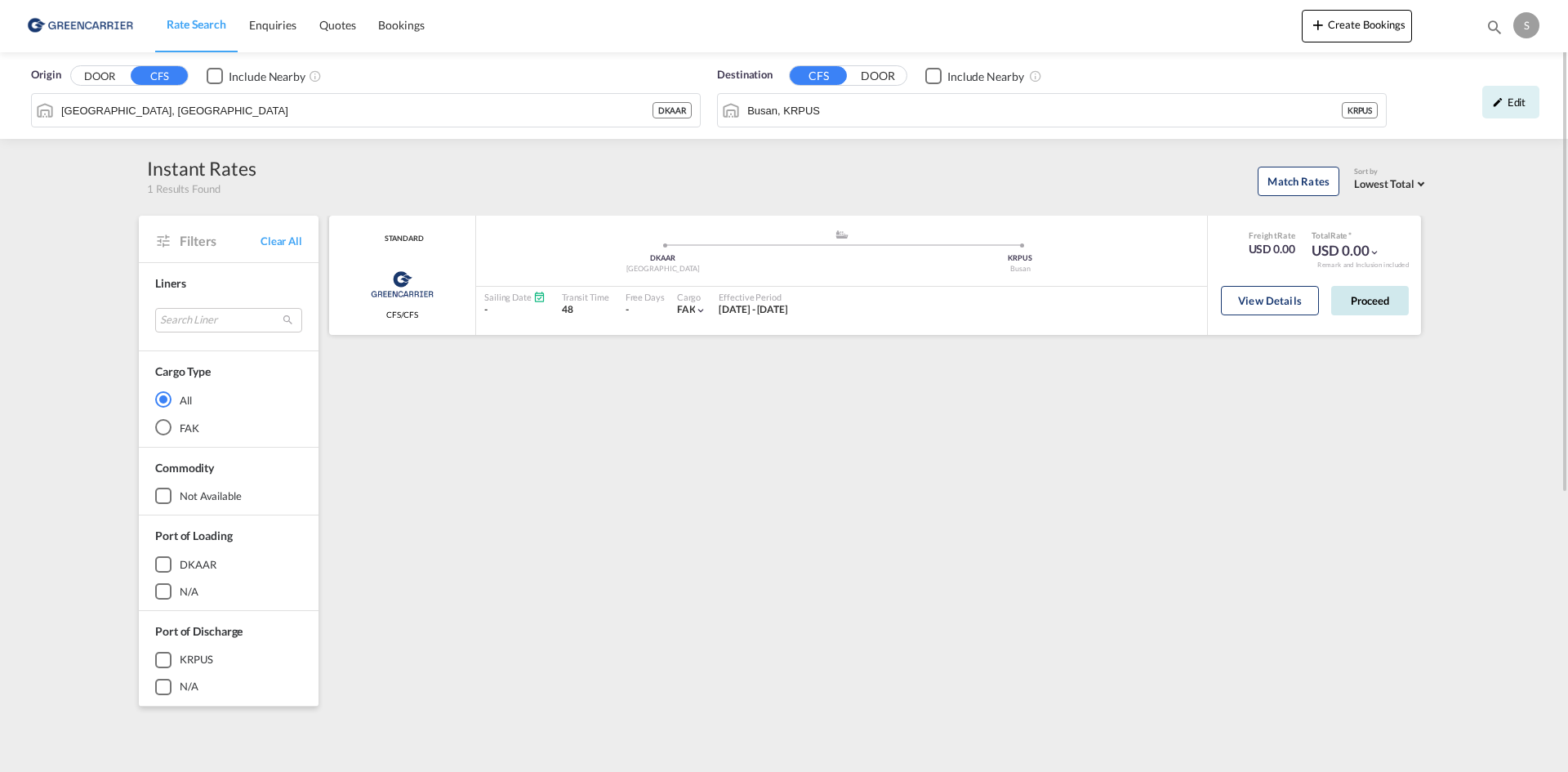
click at [1385, 311] on button "Proceed" at bounding box center [1370, 300] width 78 height 29
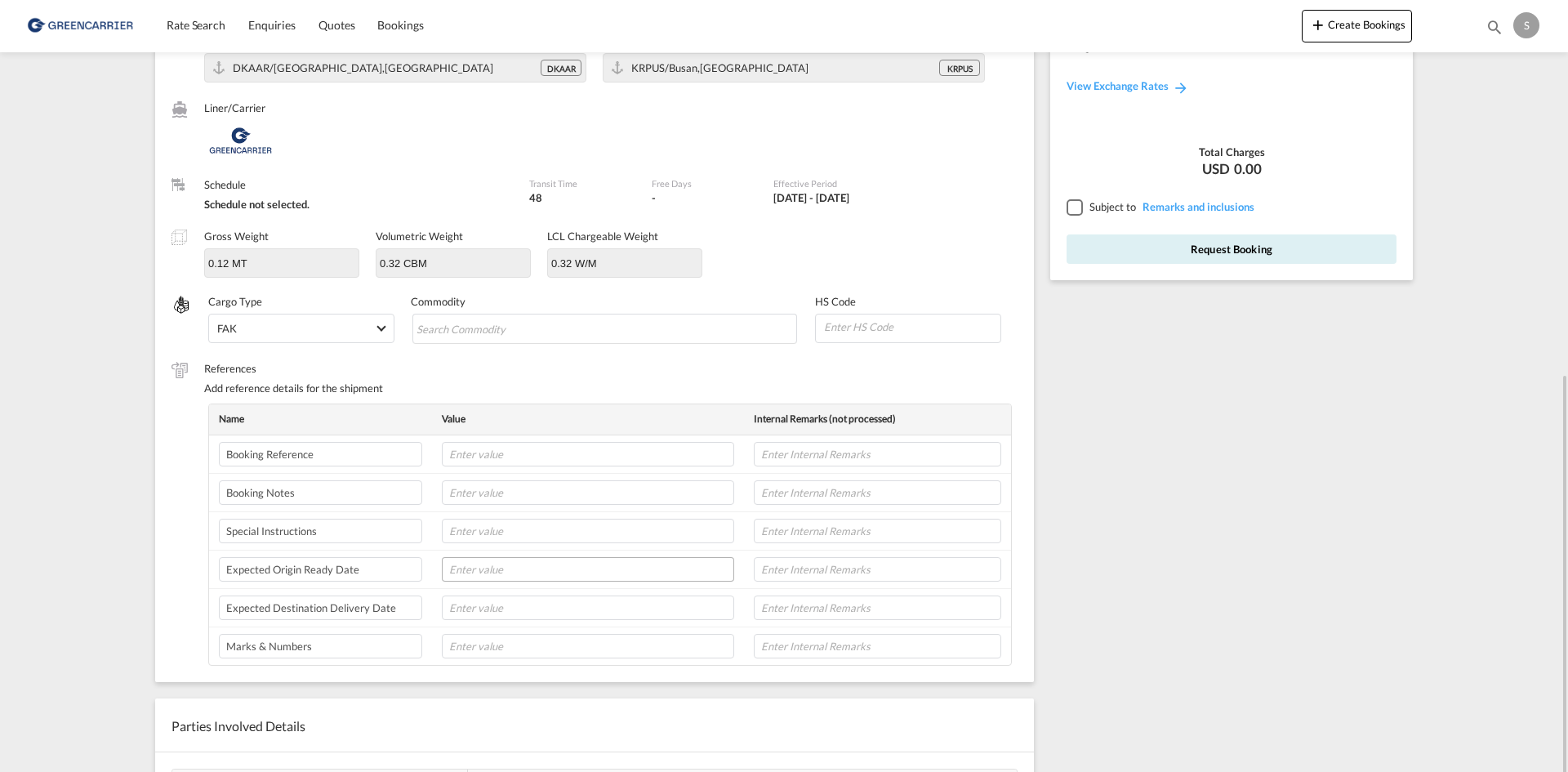
scroll to position [326, 0]
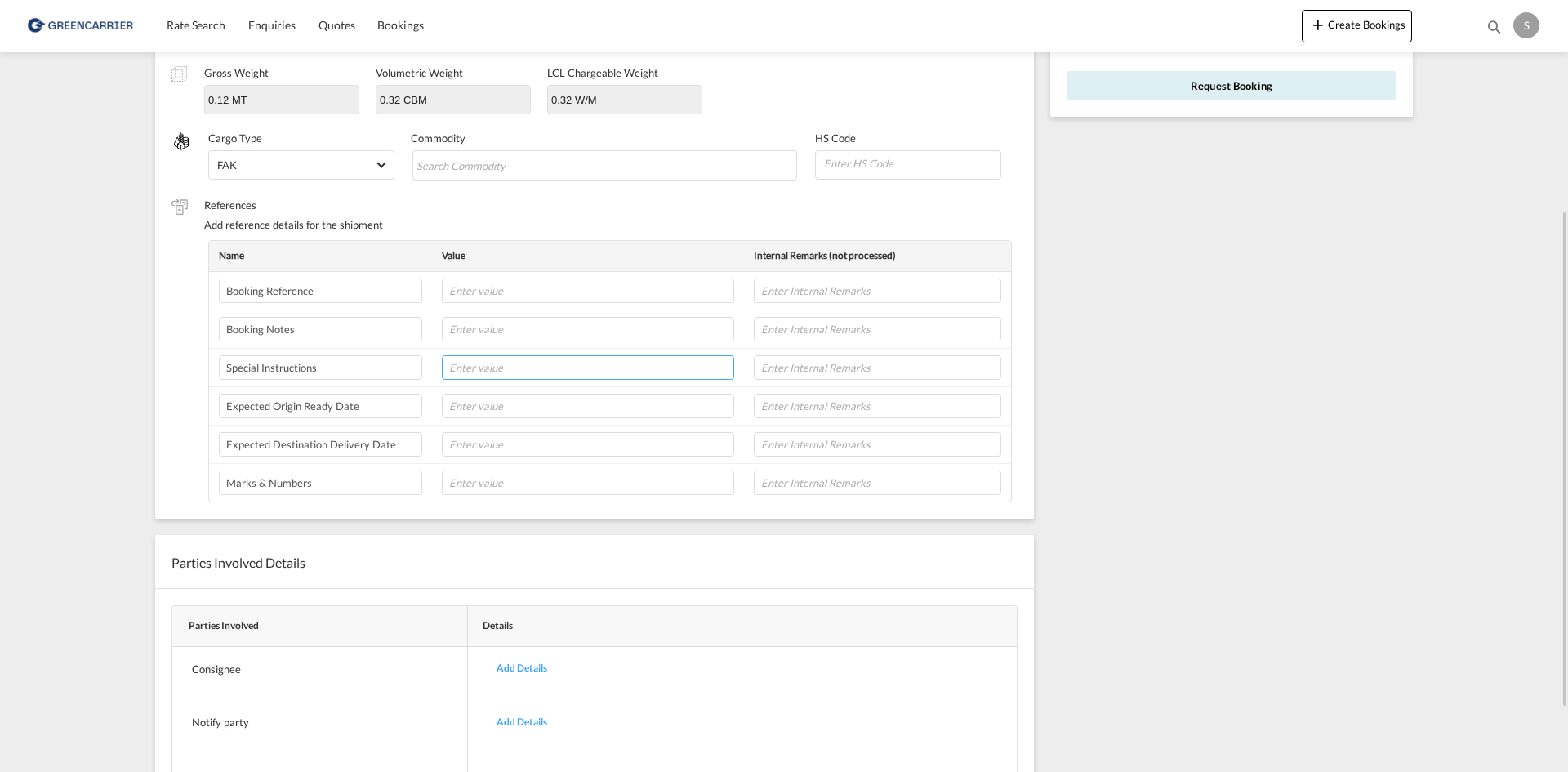
click at [450, 361] on input "text" at bounding box center [588, 368] width 293 height 25
paste input "WE HAVE RECEIVED THE CONFIRATION, PLEASE ARRANGE THE PICK UP FOR THIS SHIPMENT.…"
type input "WE HAVE RECEIVED THE CONFIRATION, PLEASE ARRANGE THE PICK UP FOR THIS SHIPMENT.…"
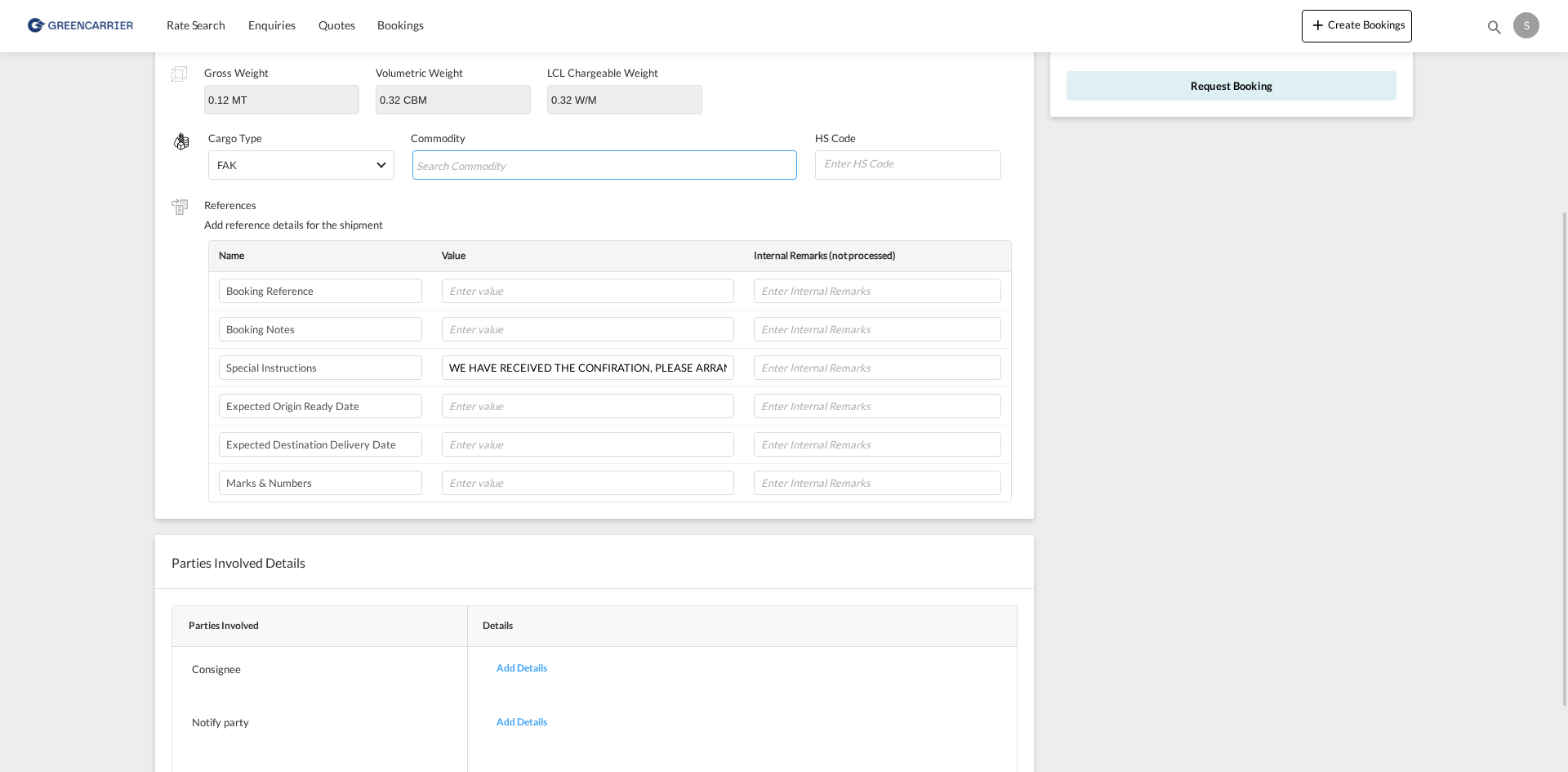
click at [478, 173] on input "Search Commodity" at bounding box center [490, 166] width 149 height 26
paste input "HYDRAULIC FLUID POWER MOTORS (EXCL. HYD DRAULIC POWER ENGINES AND MOTORS"
type input "HYDRAULIC FLUID POWER MOTORS (EXCL. HYD DRAULIC POWER ENGINES AND MOTORS"
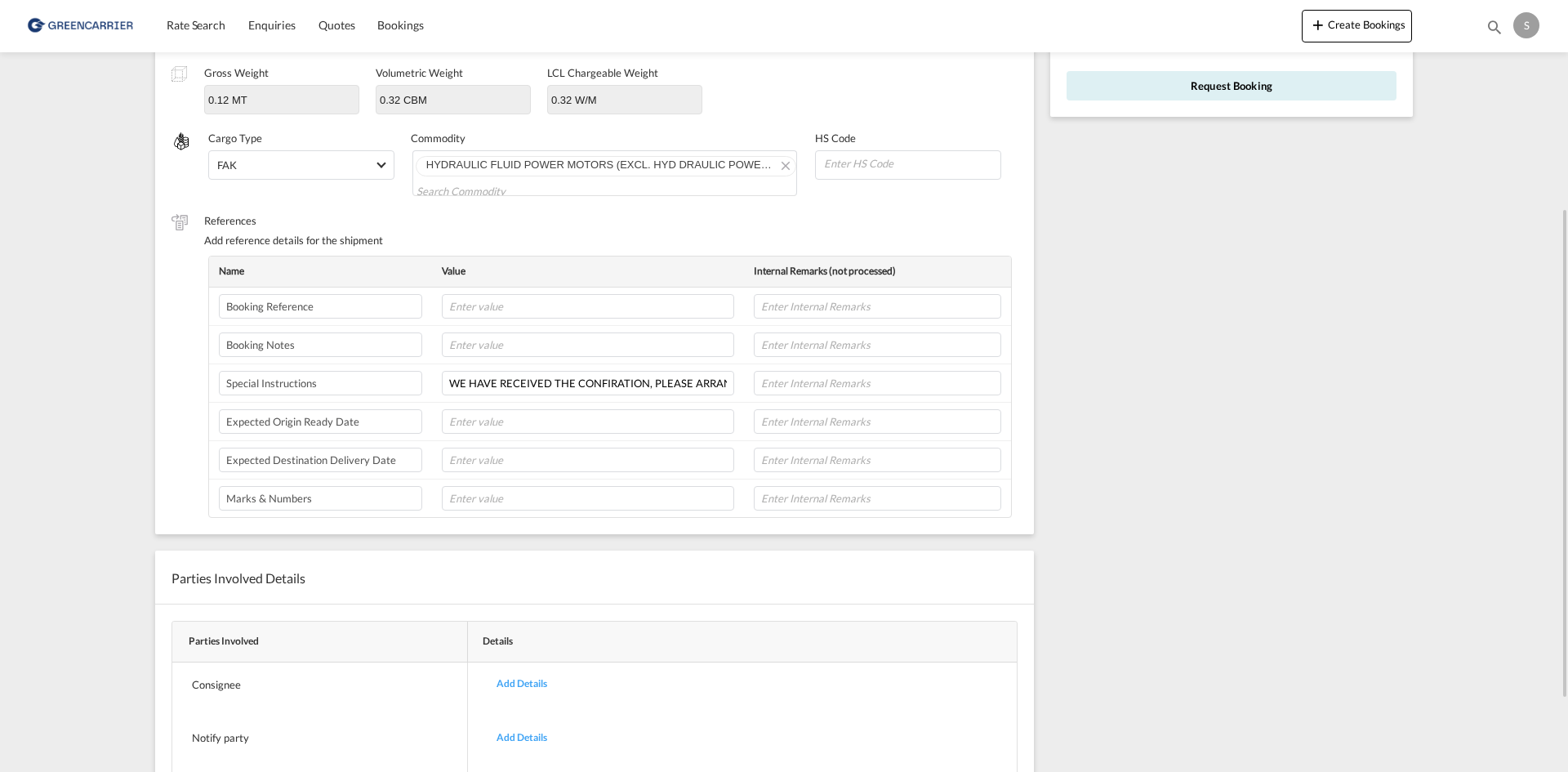
scroll to position [0, 0]
click at [580, 378] on input "WE HAVE RECEIVED THE CONFIRATION, PLEASE ARRANGE THE PICK UP FOR THIS SHIPMENT.…" at bounding box center [588, 383] width 293 height 25
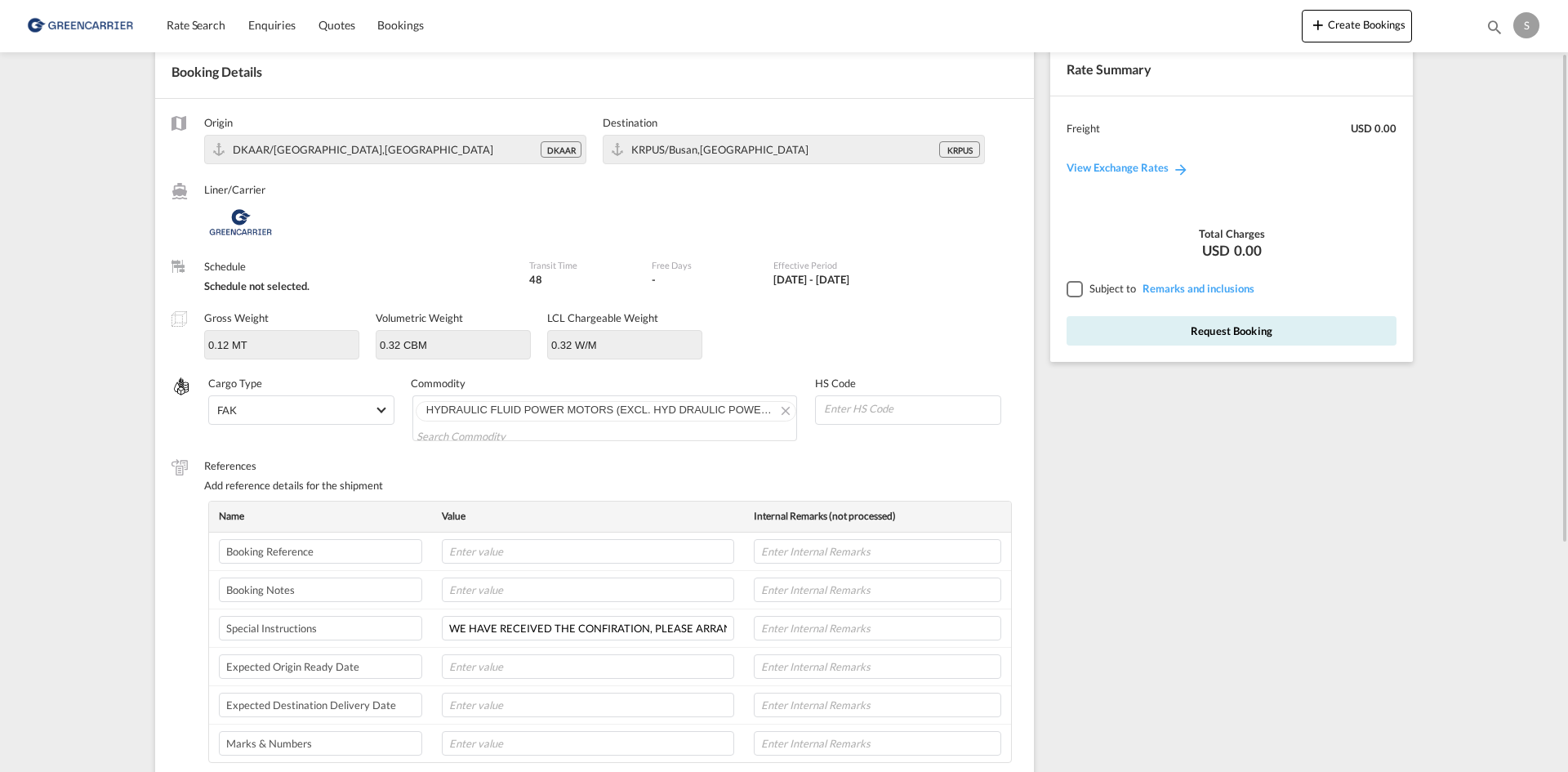
click at [1081, 289] on div at bounding box center [1073, 289] width 15 height 15
click at [789, 631] on input "text" at bounding box center [877, 628] width 248 height 25
paste input "MSC ADYA"
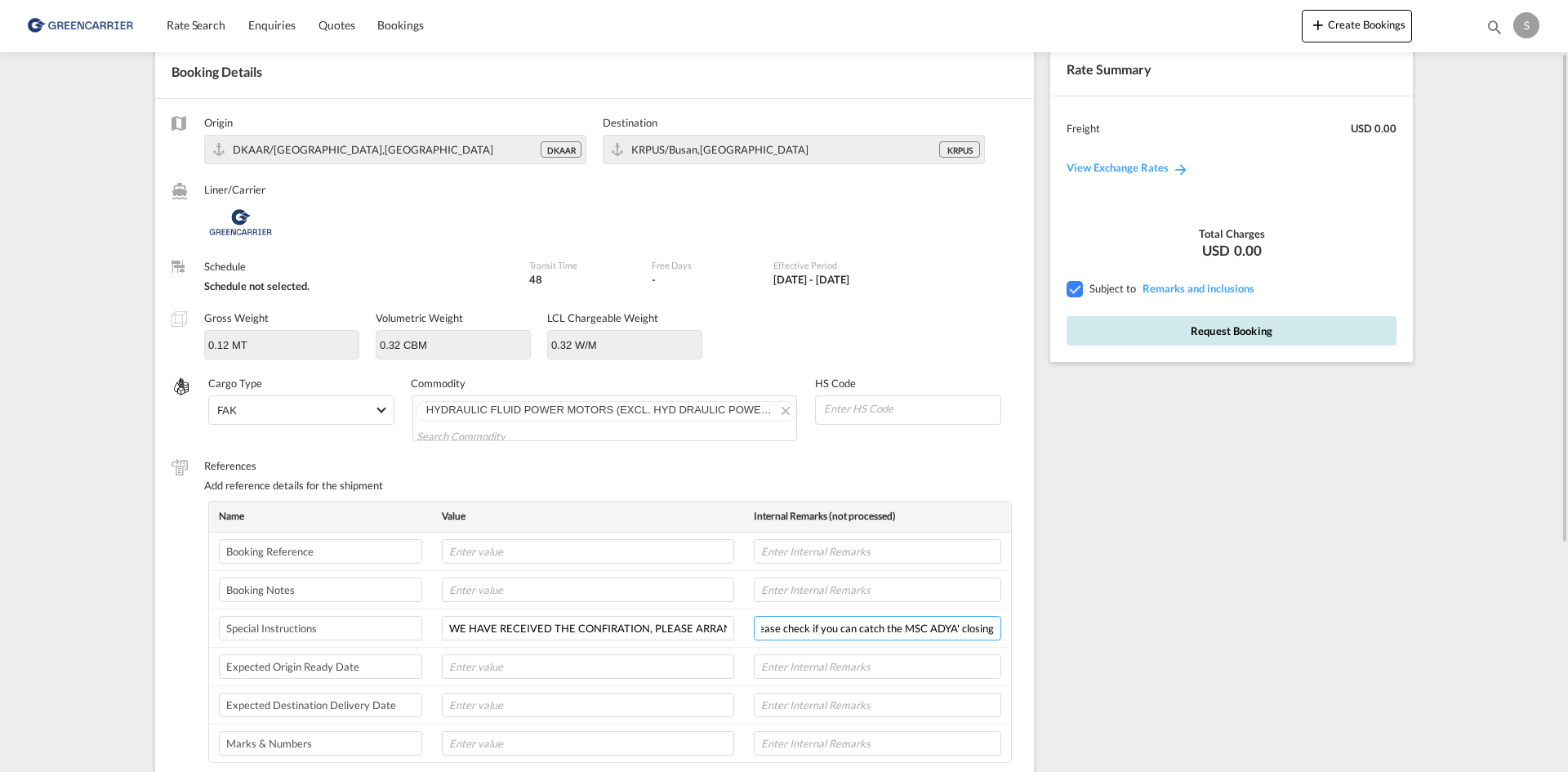
type input "could you please check if you can catch the MSC ADYA' closing?"
click at [1218, 337] on button "Request Booking" at bounding box center [1231, 330] width 330 height 29
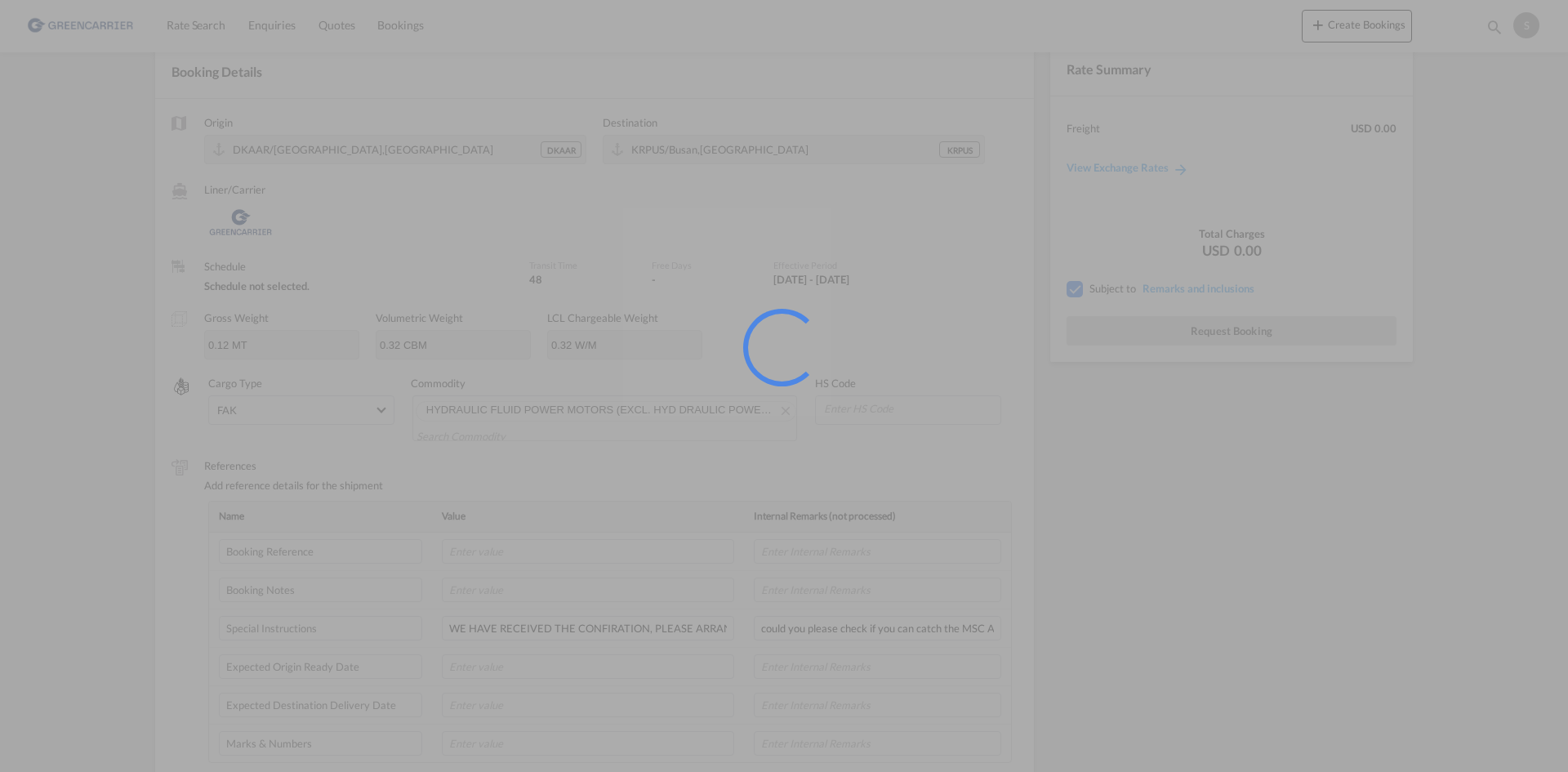
scroll to position [0, 0]
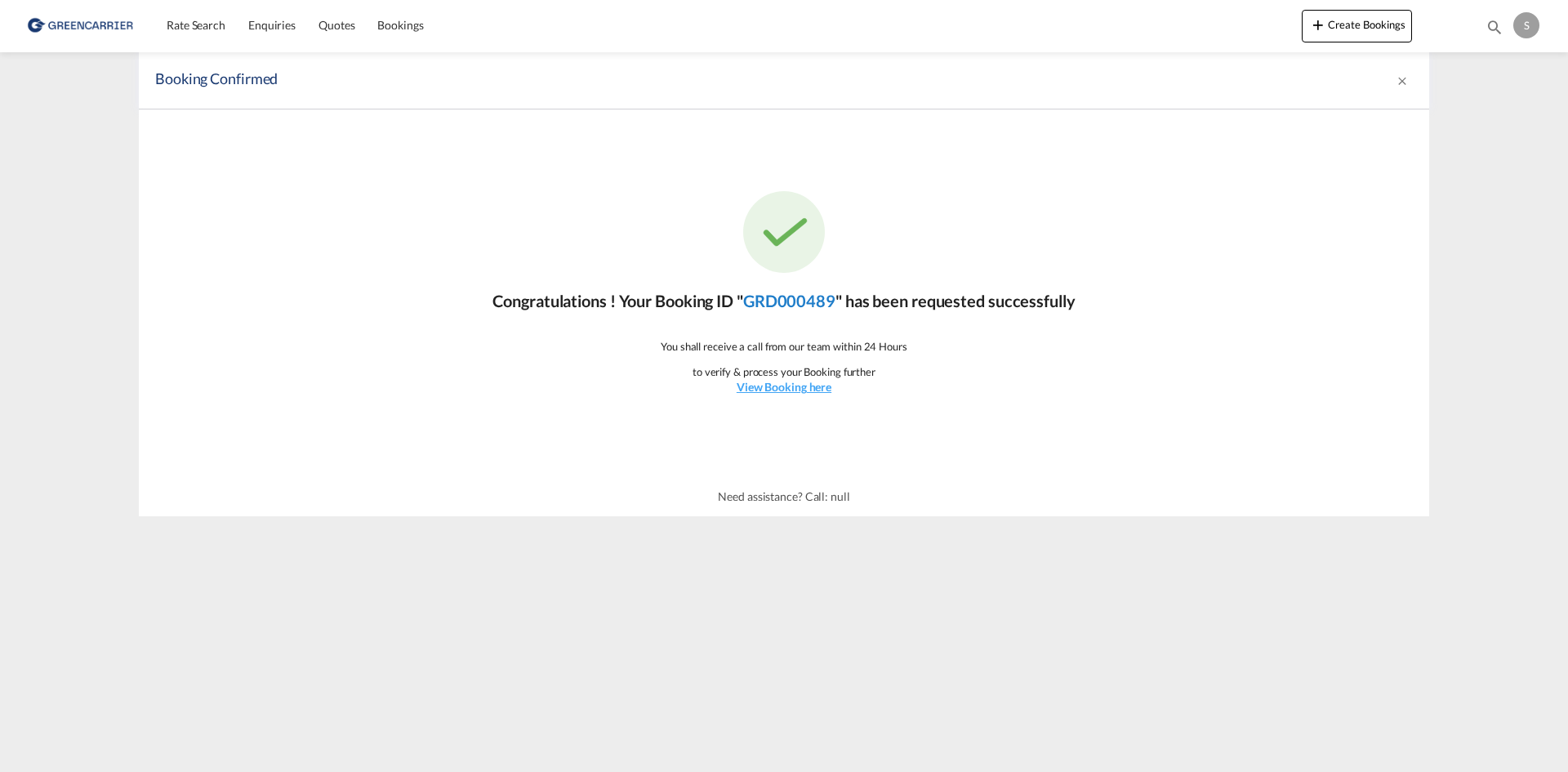
click at [789, 299] on link "GRD000489" at bounding box center [789, 301] width 93 height 19
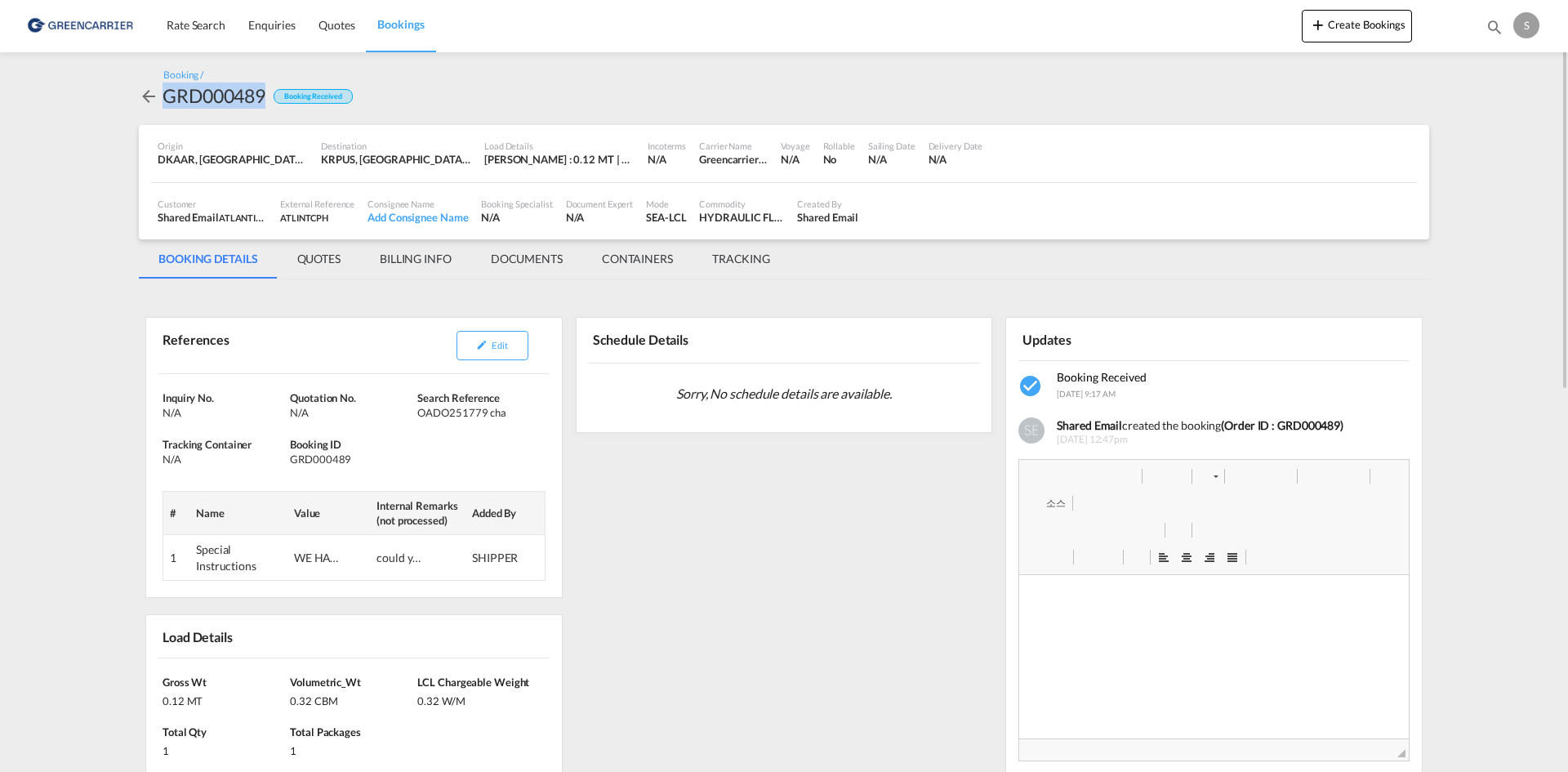
drag, startPoint x: 265, startPoint y: 98, endPoint x: 160, endPoint y: 105, distance: 105.2
click at [160, 105] on div "GRD000489 Booking Received" at bounding box center [245, 96] width 214 height 26
copy div "GRD000489"
click at [1475, 555] on md-content "Rate Search Enquiries Quotes Bookings Create Bookings Bookings Quotes Enquiries…" at bounding box center [784, 386] width 1568 height 772
